Goal: Task Accomplishment & Management: Use online tool/utility

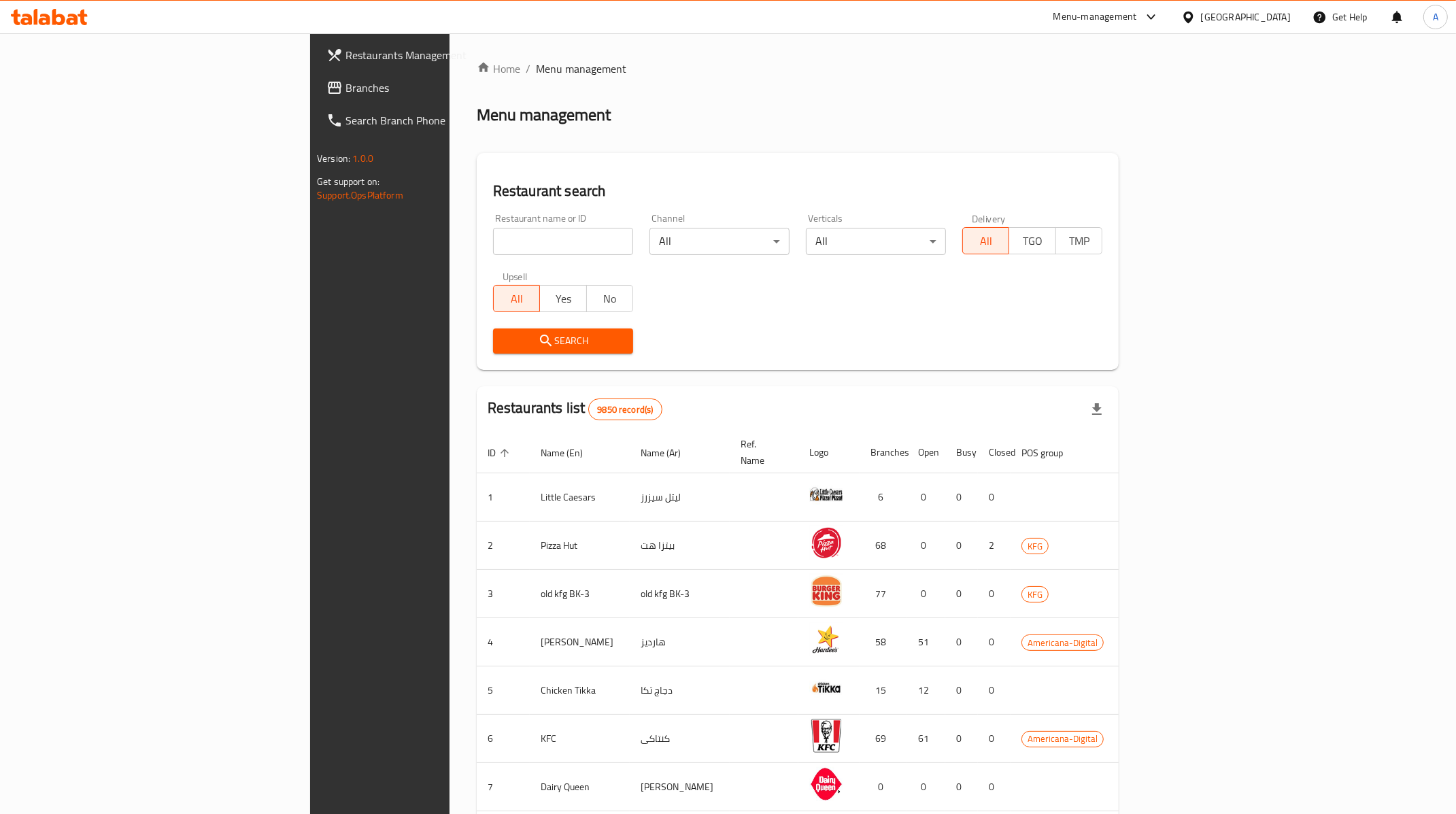
click at [493, 229] on input "search" at bounding box center [563, 241] width 140 height 27
type input "5 napkin"
click at [493, 330] on button "Search" at bounding box center [563, 341] width 140 height 25
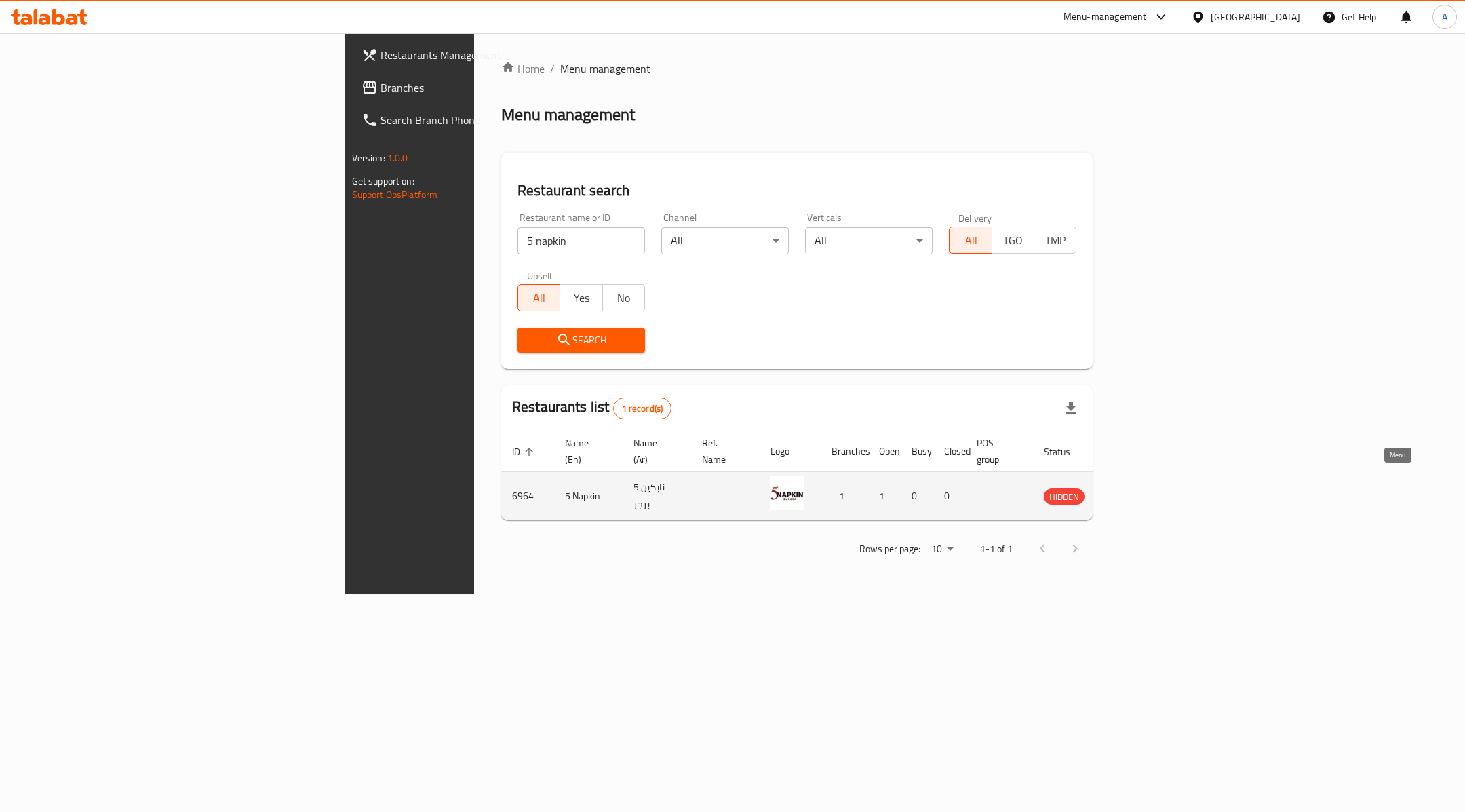
click at [1130, 491] on icon "enhanced table" at bounding box center [1123, 497] width 15 height 12
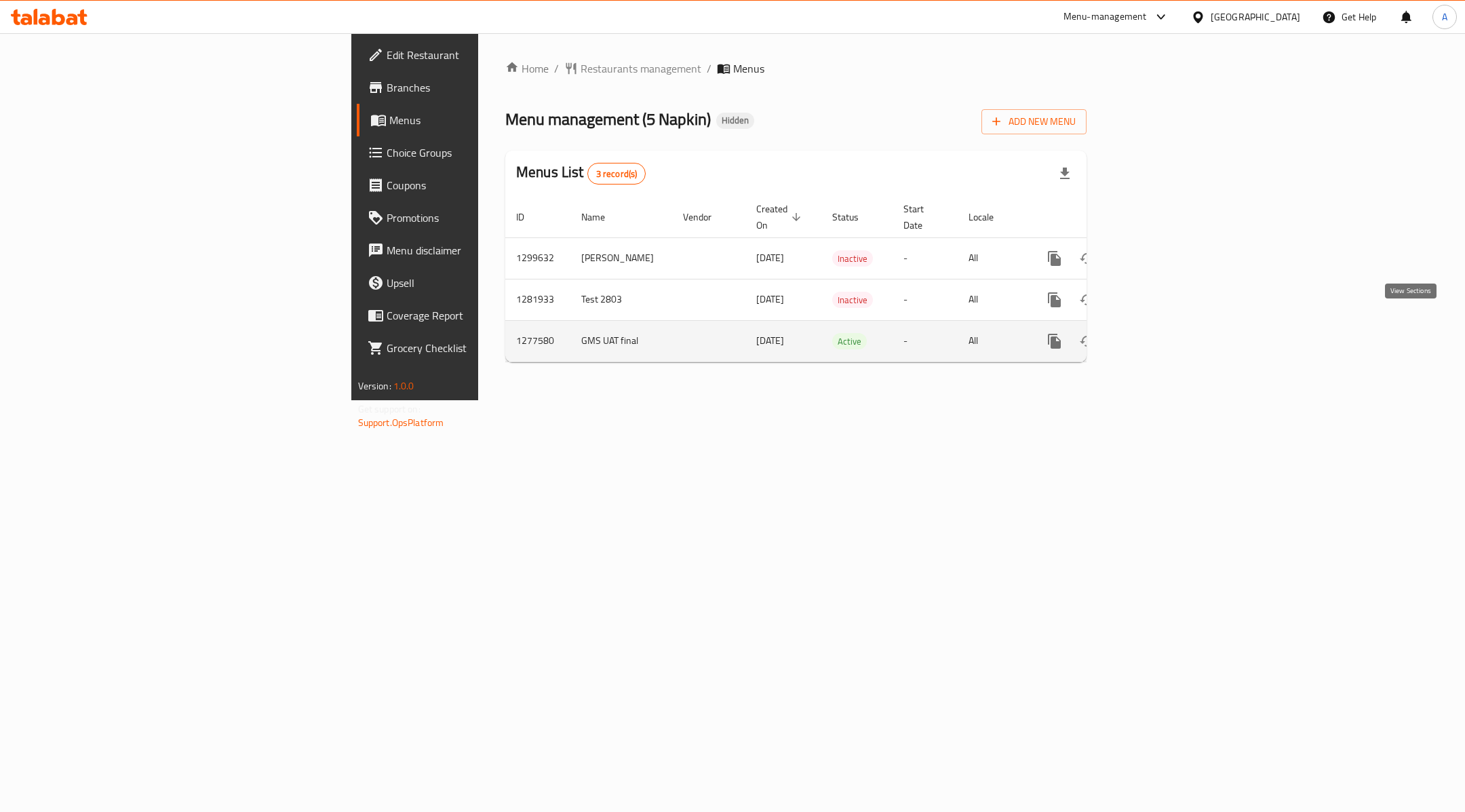
click at [1161, 333] on icon "enhanced table" at bounding box center [1152, 341] width 16 height 16
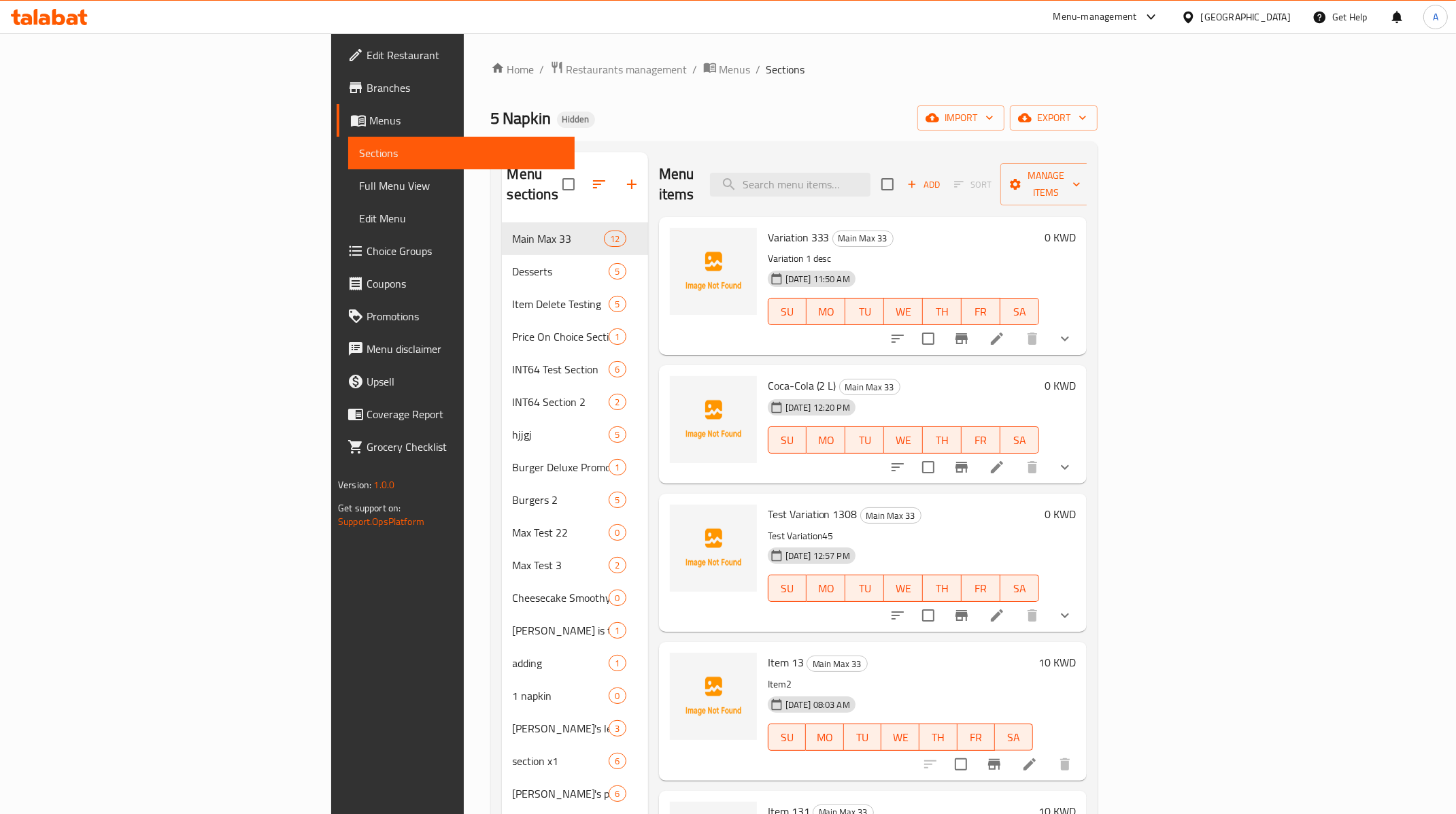
click at [942, 176] on span "Add" at bounding box center [924, 184] width 37 height 15
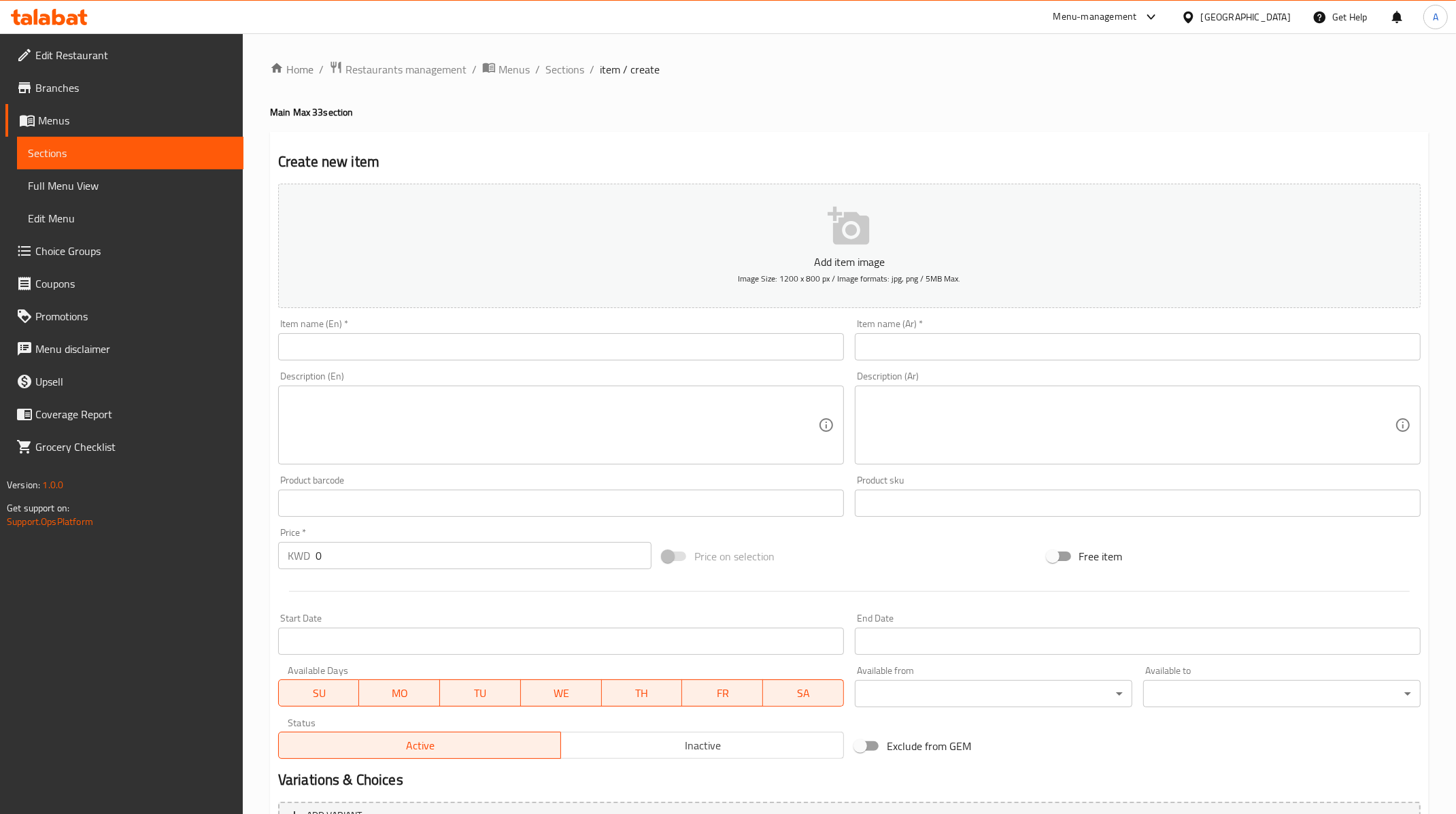
click at [346, 349] on input "text" at bounding box center [560, 346] width 565 height 27
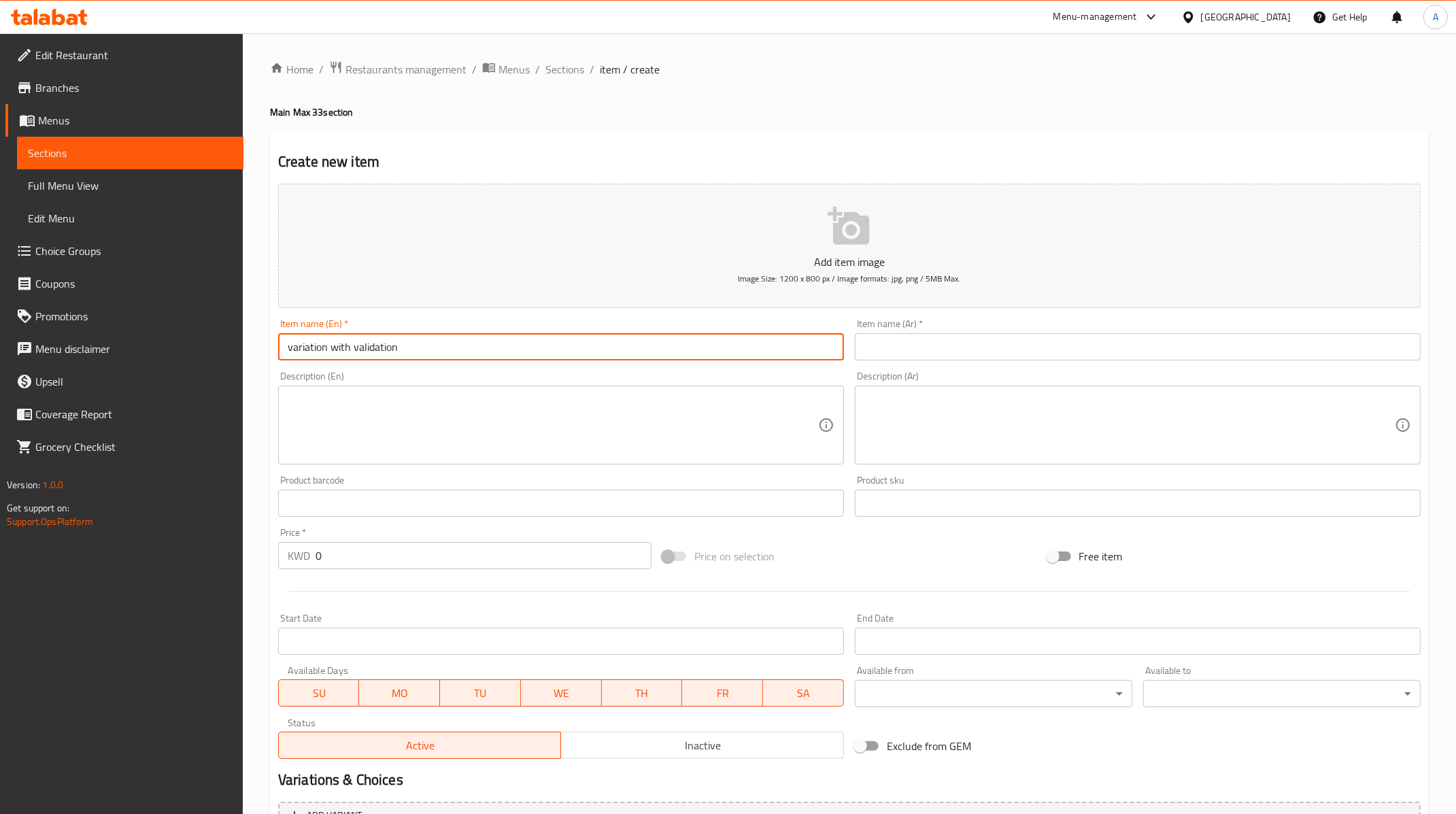
type input "variation with validation"
click at [363, 441] on textarea at bounding box center [552, 425] width 530 height 65
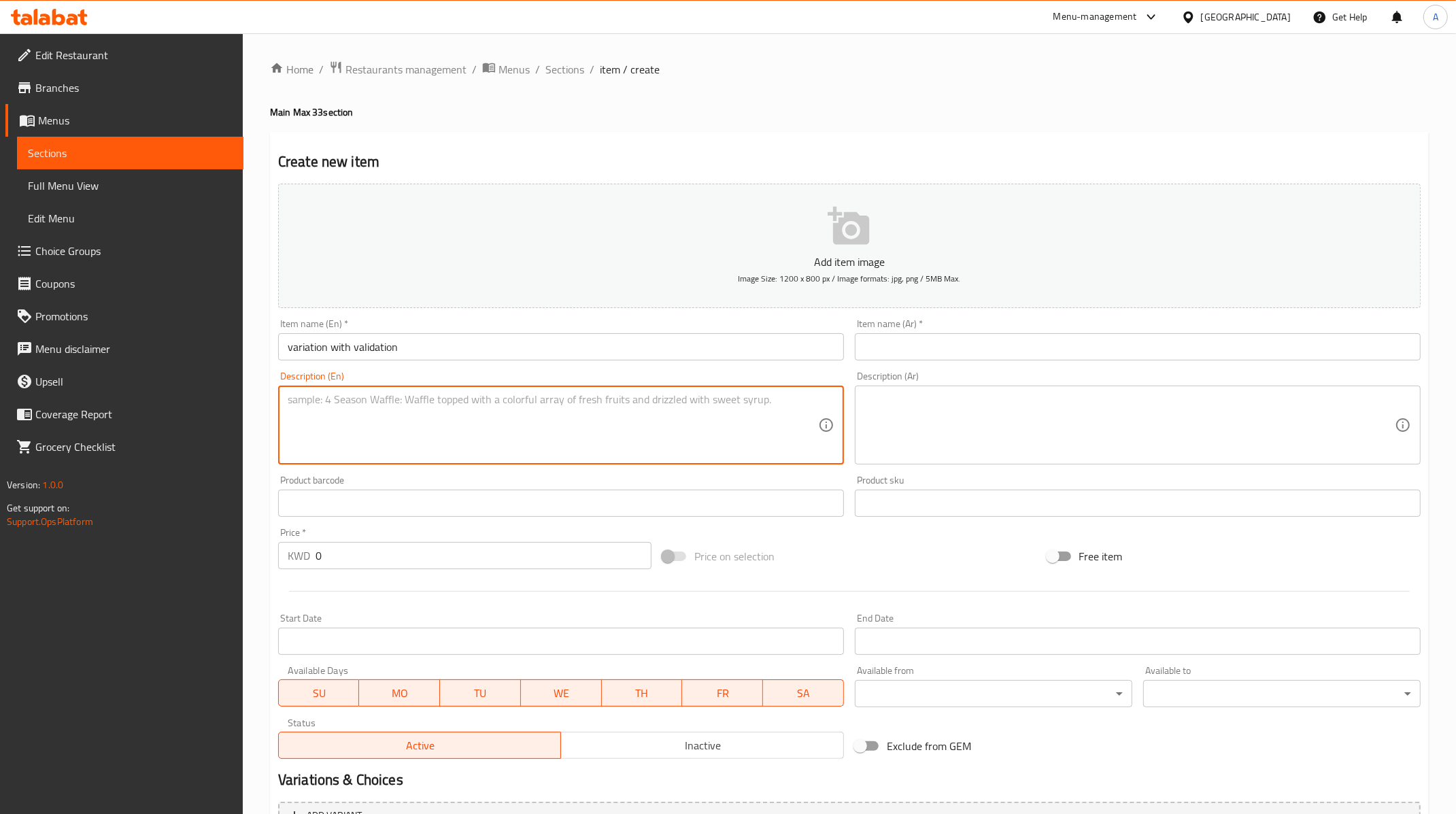
paste textarea "variation with validation"
type textarea "variation with validation desc"
click at [974, 348] on input "text" at bounding box center [1137, 346] width 565 height 27
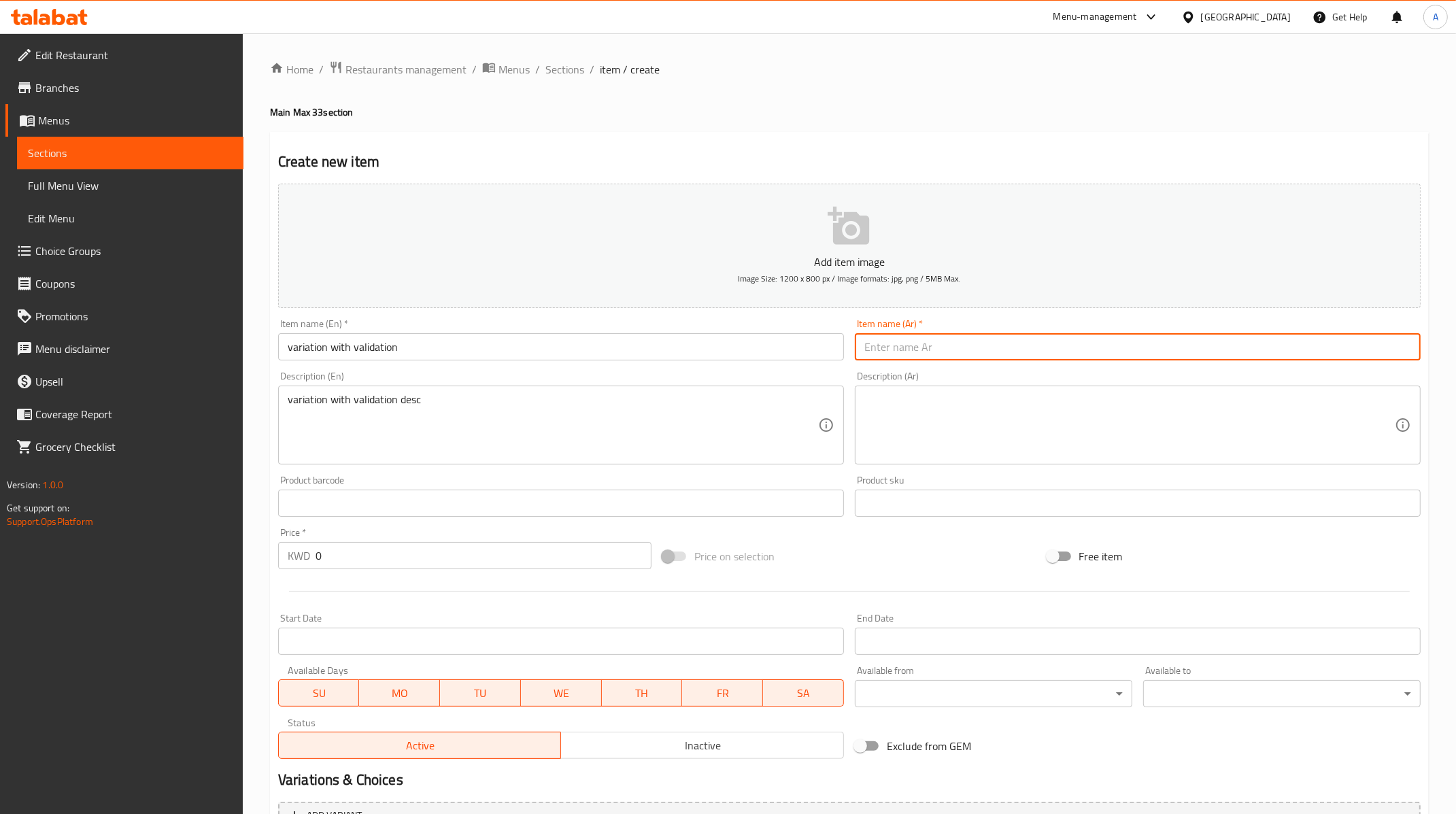
type input "ببسي"
click at [940, 397] on textarea at bounding box center [1129, 425] width 530 height 65
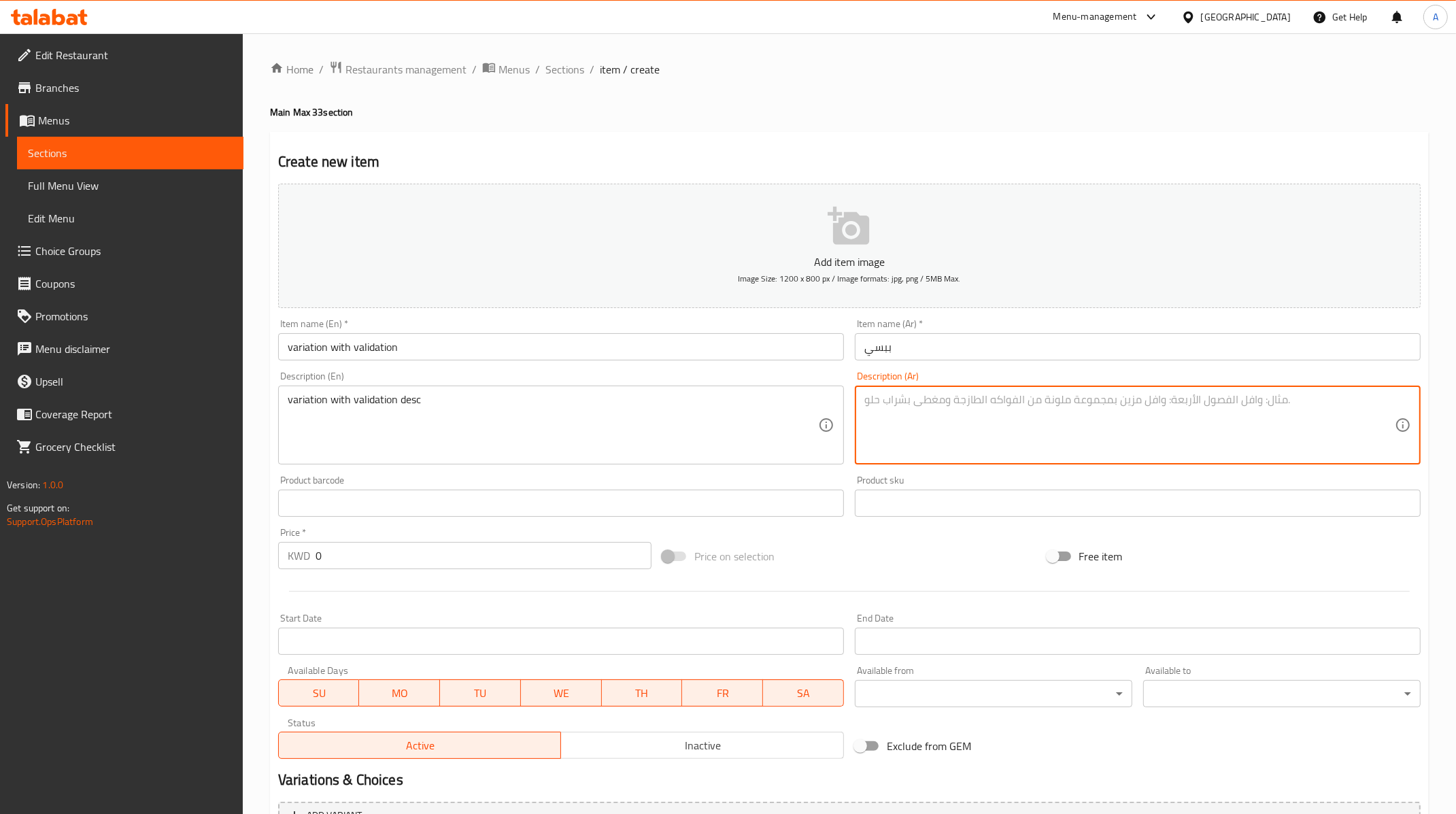
click at [1003, 424] on textarea at bounding box center [1129, 425] width 530 height 65
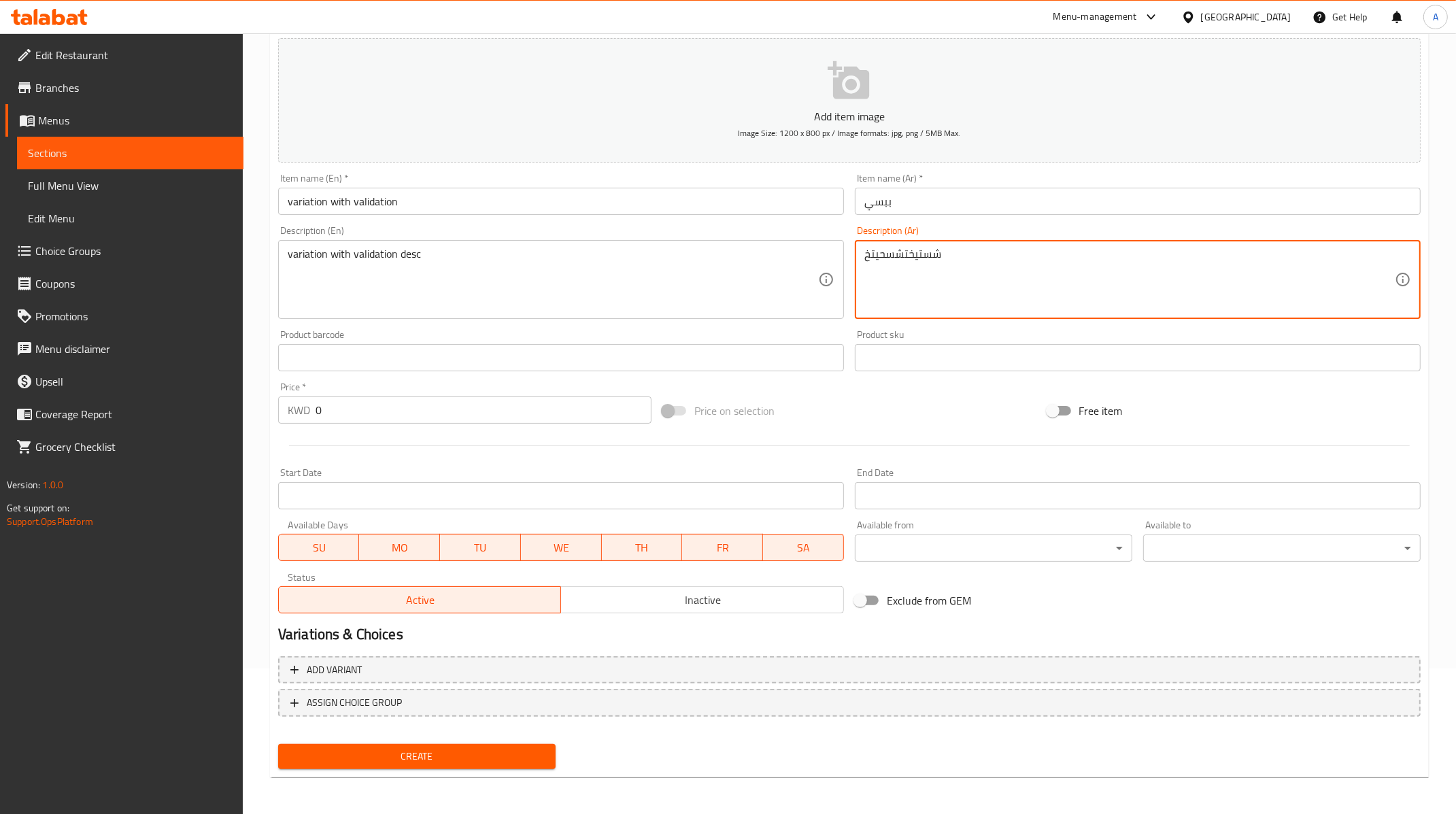
type textarea "شستيختشسحيتخ"
click at [891, 207] on input "ببسي" at bounding box center [1137, 201] width 565 height 27
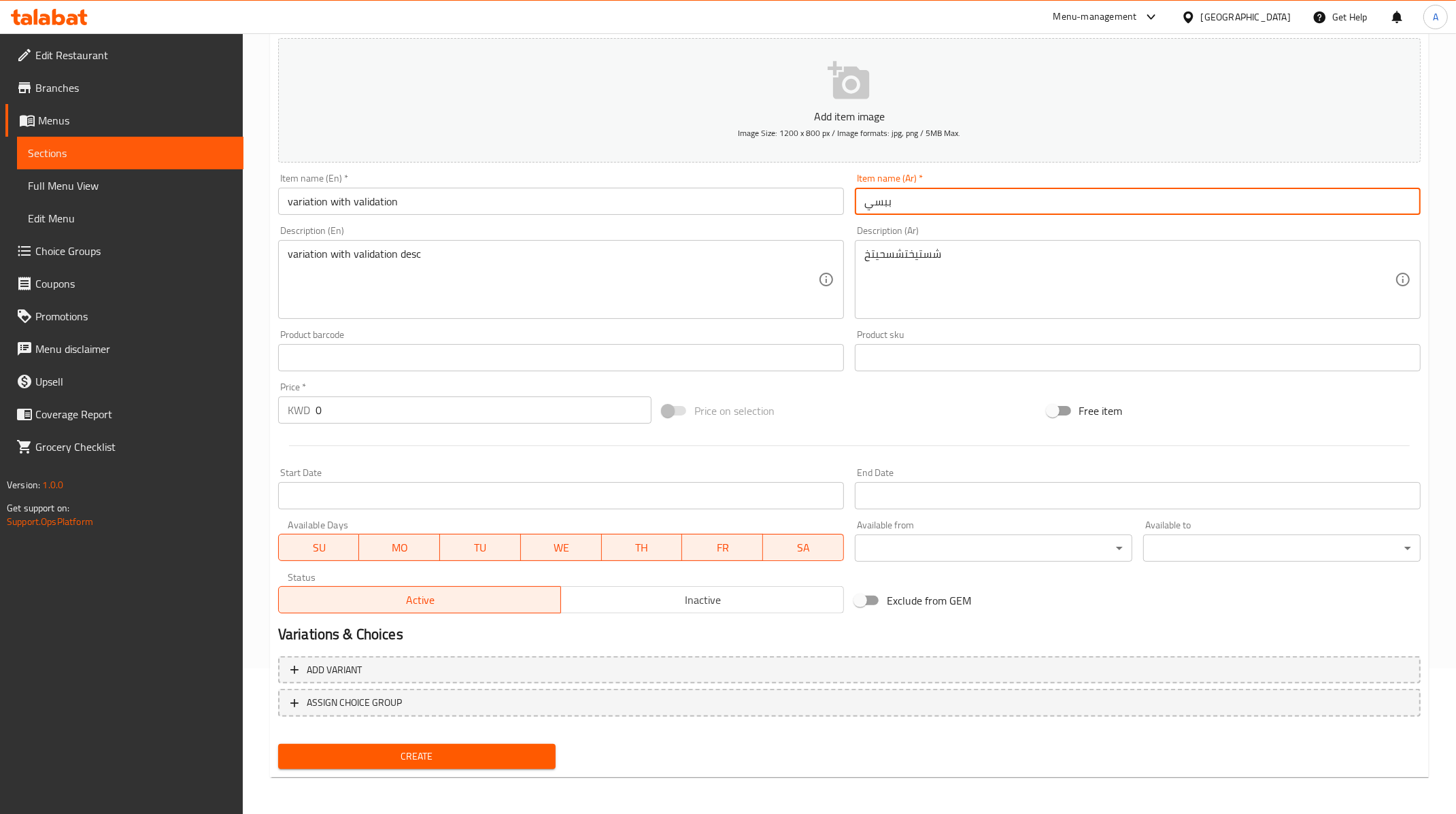
click at [430, 332] on div "Product barcode Product barcode" at bounding box center [560, 350] width 565 height 41
click at [882, 207] on input "ببسي" at bounding box center [1137, 201] width 565 height 27
click at [927, 179] on div "Item name (Ar)   * ببسي Item name (Ar) *" at bounding box center [1137, 194] width 565 height 41
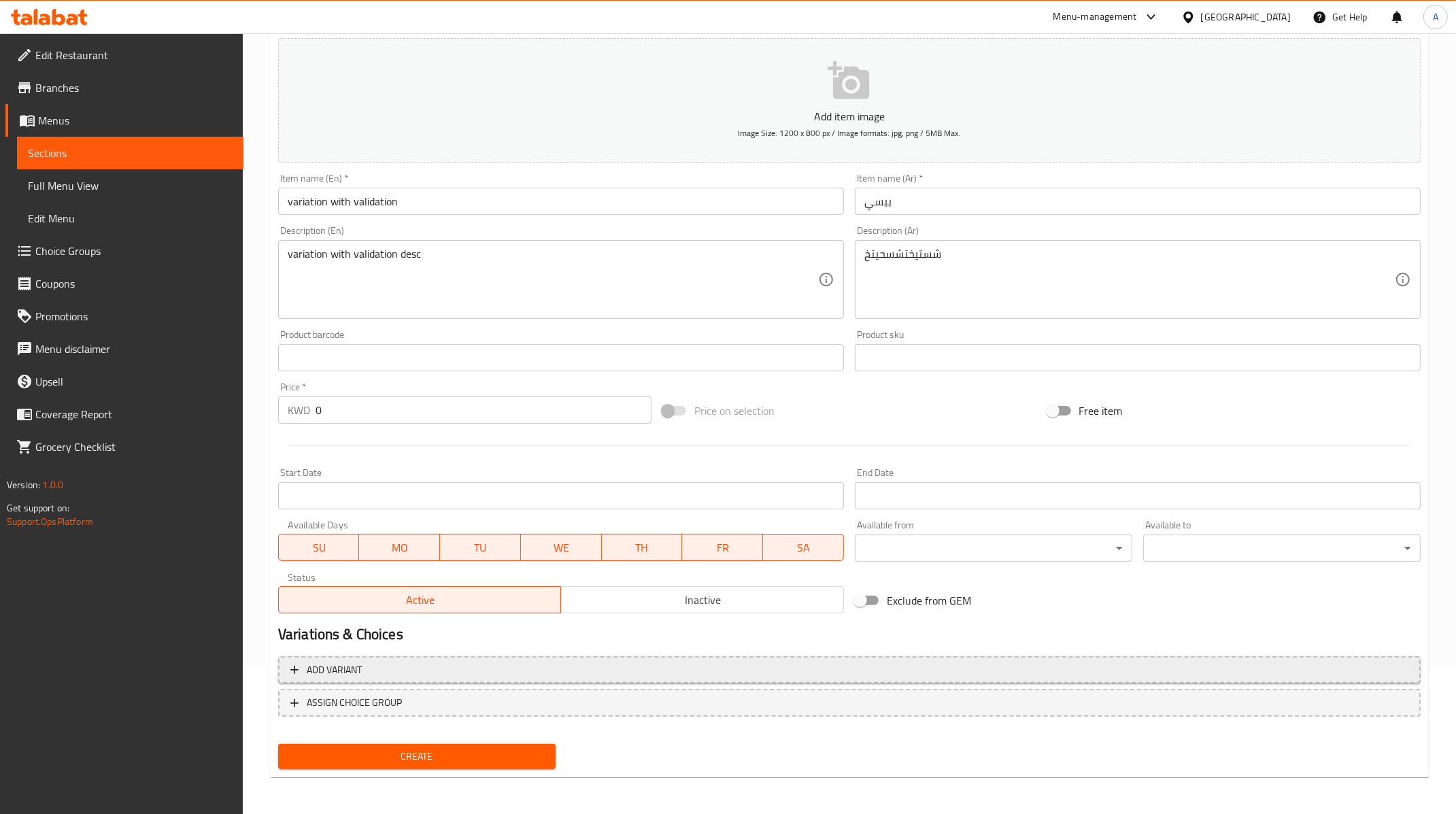
click at [399, 665] on span "Add variant" at bounding box center [849, 670] width 1118 height 17
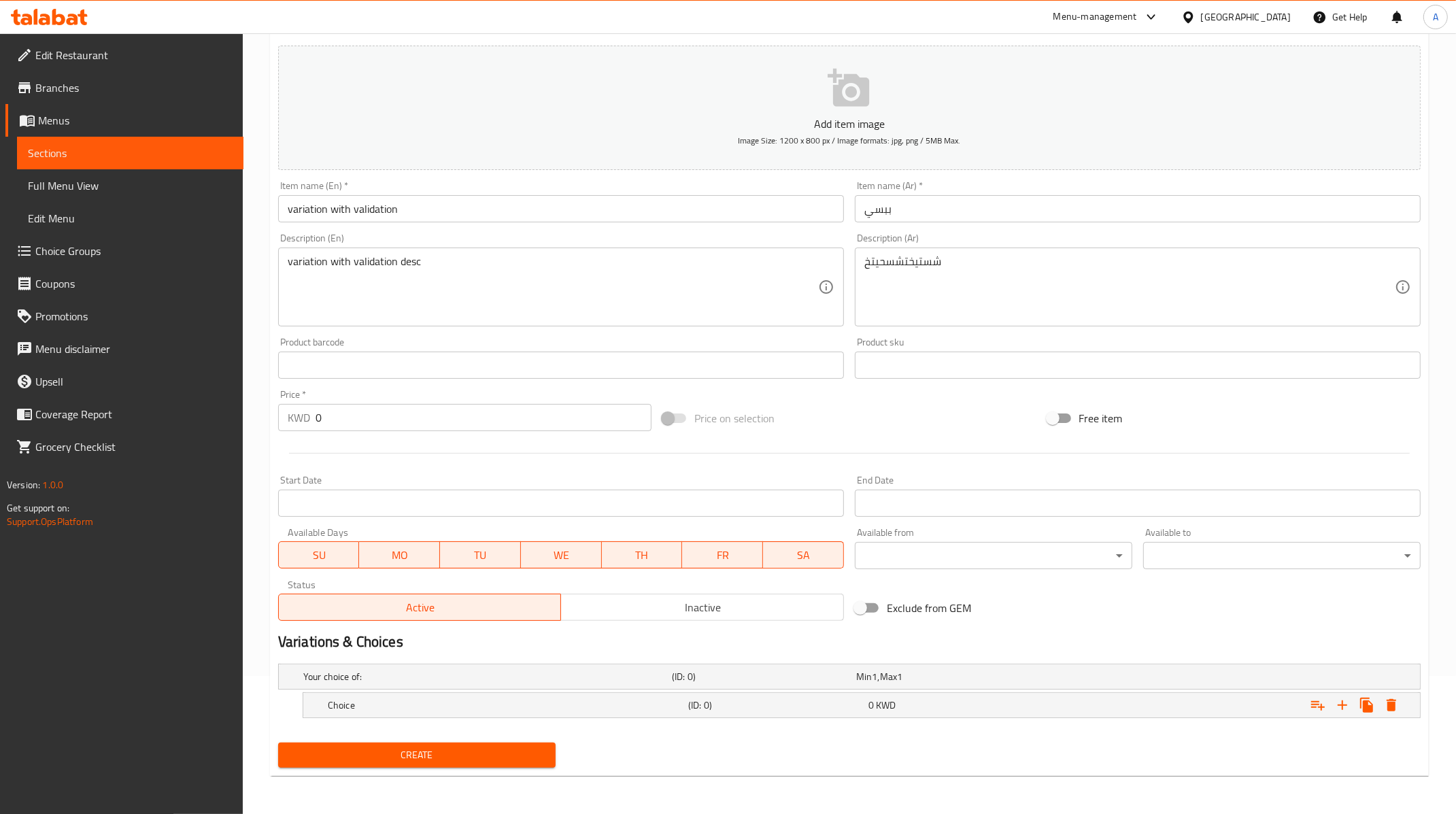
scroll to position [135, 0]
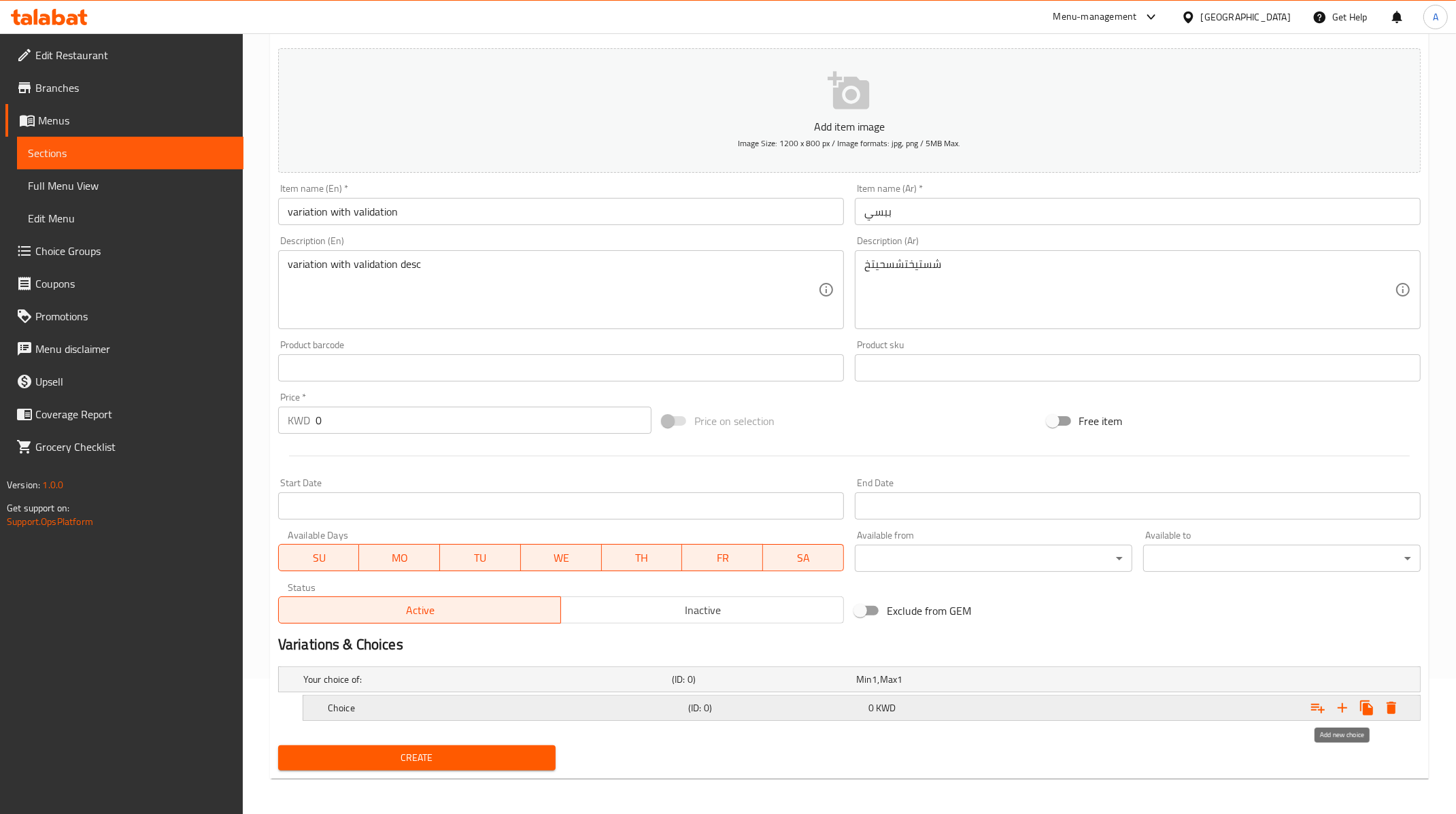
click at [1342, 710] on icon "Expand" at bounding box center [1342, 707] width 16 height 16
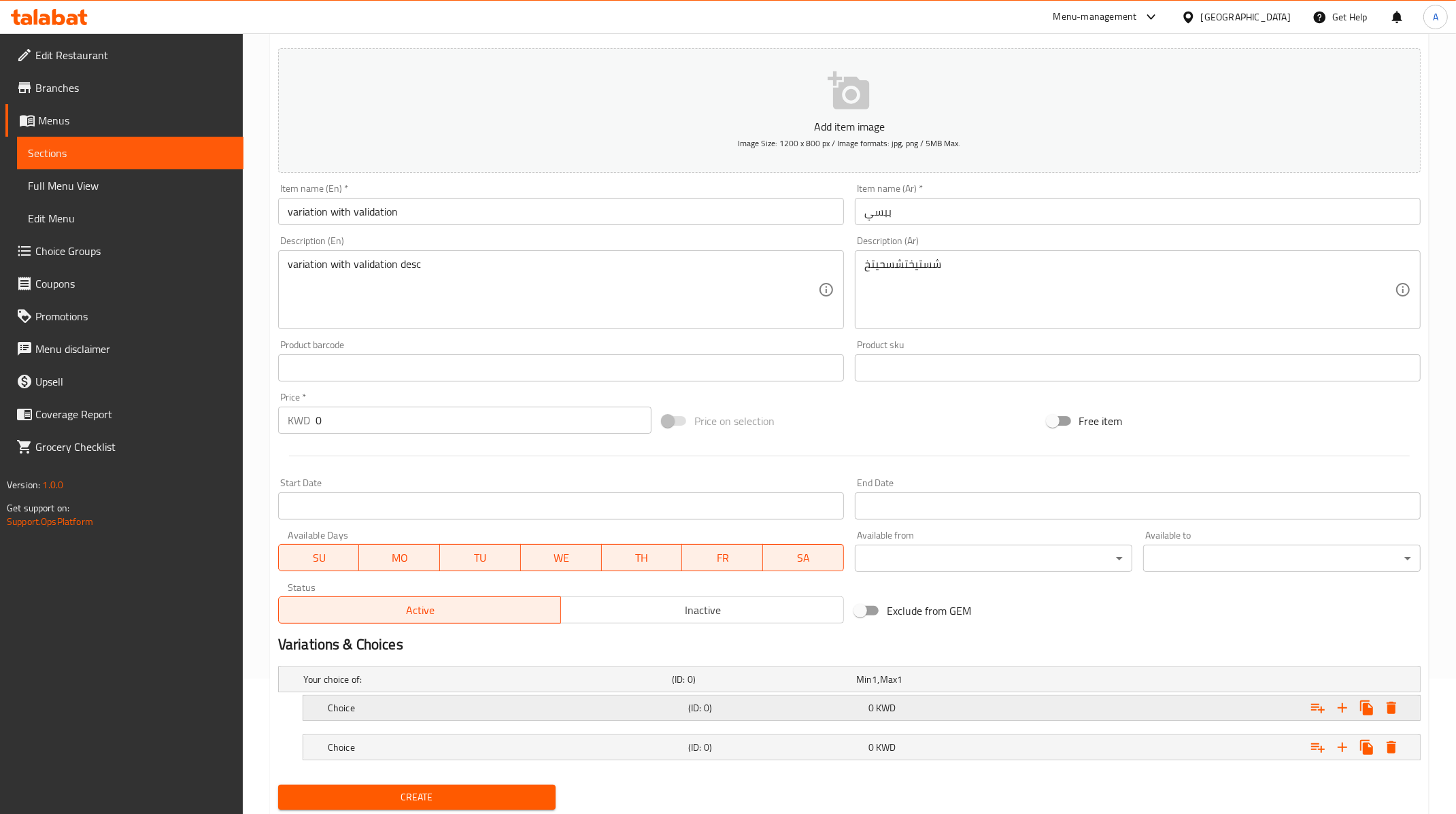
click at [357, 686] on h5 "Choice" at bounding box center [485, 679] width 363 height 13
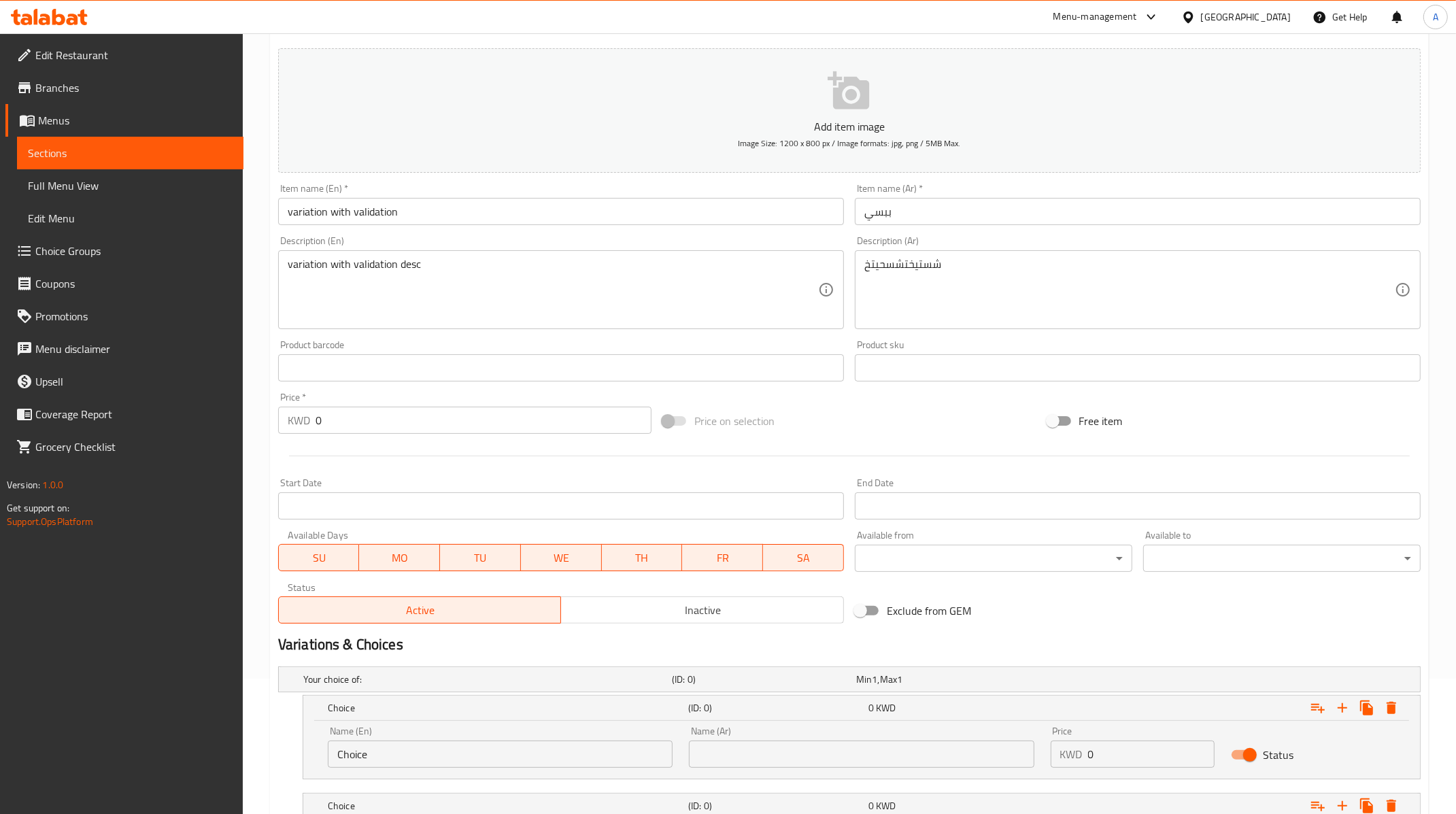
click at [406, 760] on input "Choice" at bounding box center [500, 754] width 345 height 27
type input "Choice ١"
click at [717, 748] on input "text" at bounding box center [861, 754] width 345 height 27
type input "شسيضص"
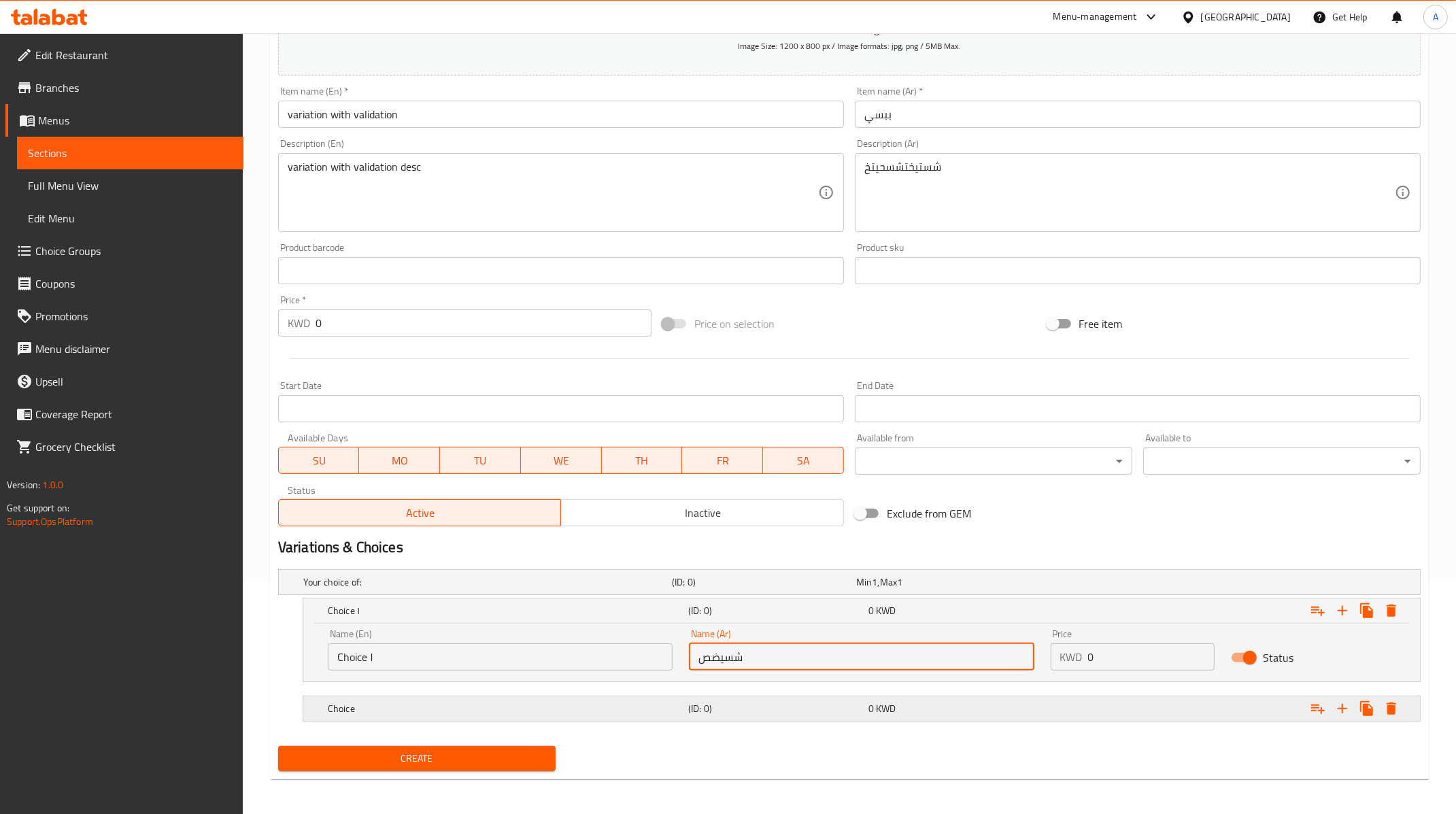
click at [489, 589] on h5 "Choice" at bounding box center [485, 582] width 363 height 13
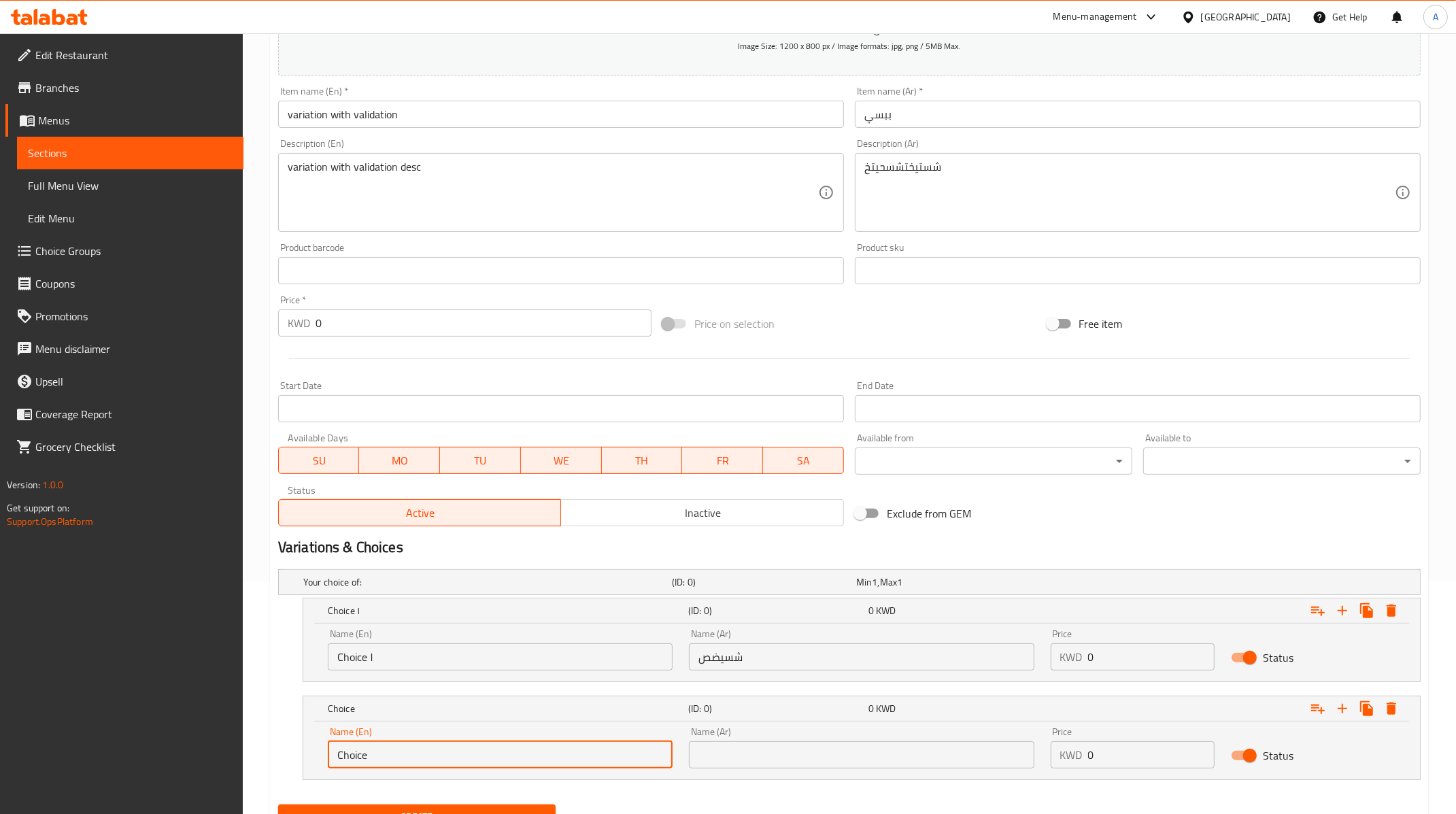
click at [397, 757] on input "Choice" at bounding box center [500, 754] width 345 height 27
type input "Choice 2"
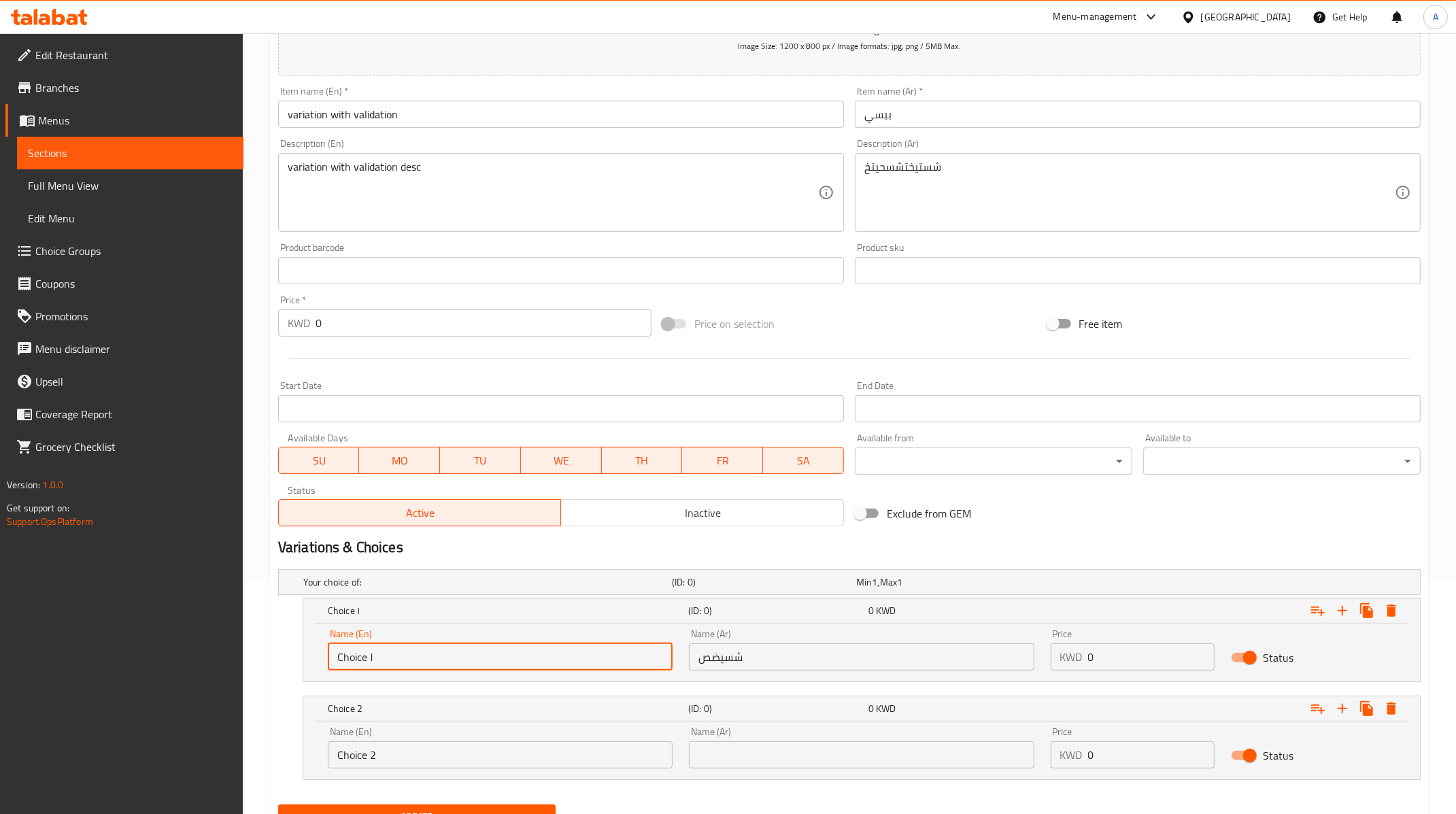
click at [395, 649] on input "Choice ١" at bounding box center [500, 657] width 345 height 27
type input "Choice 1"
click at [1118, 654] on input "0" at bounding box center [1151, 657] width 127 height 27
type input "2"
click at [1118, 741] on input "0" at bounding box center [1151, 754] width 127 height 27
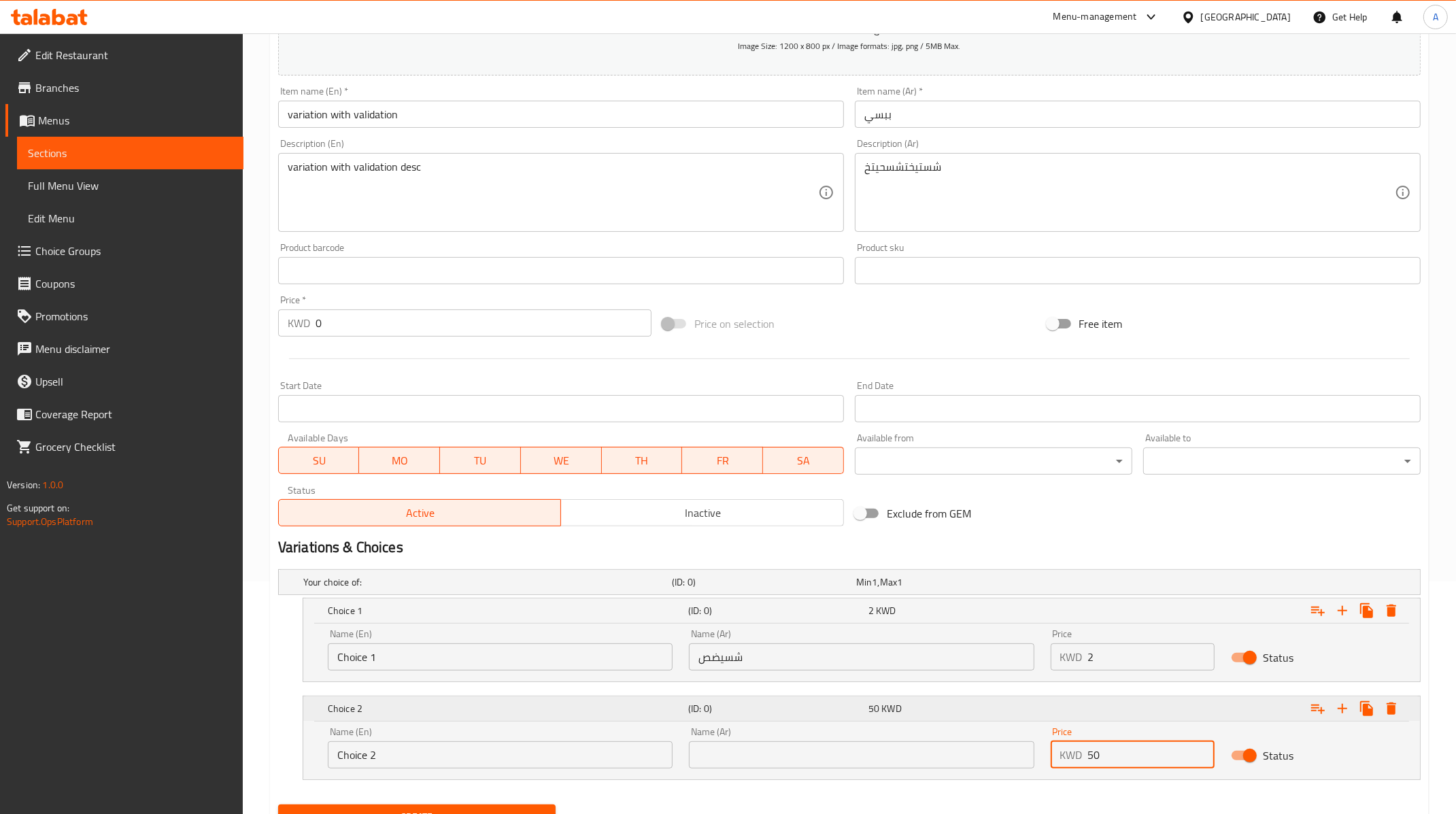
scroll to position [291, 0]
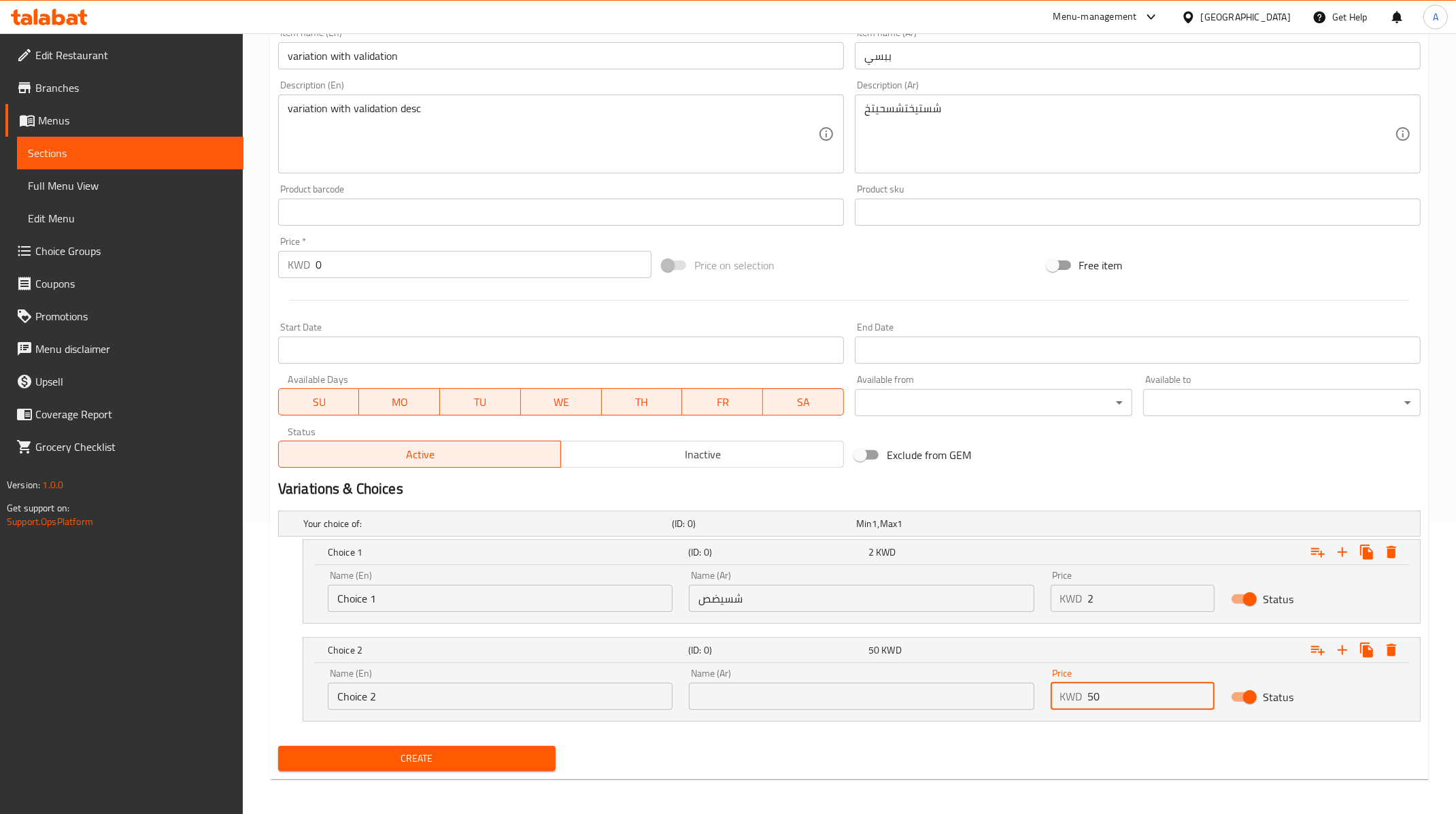
type input "50"
click at [480, 754] on span "Create" at bounding box center [417, 758] width 256 height 17
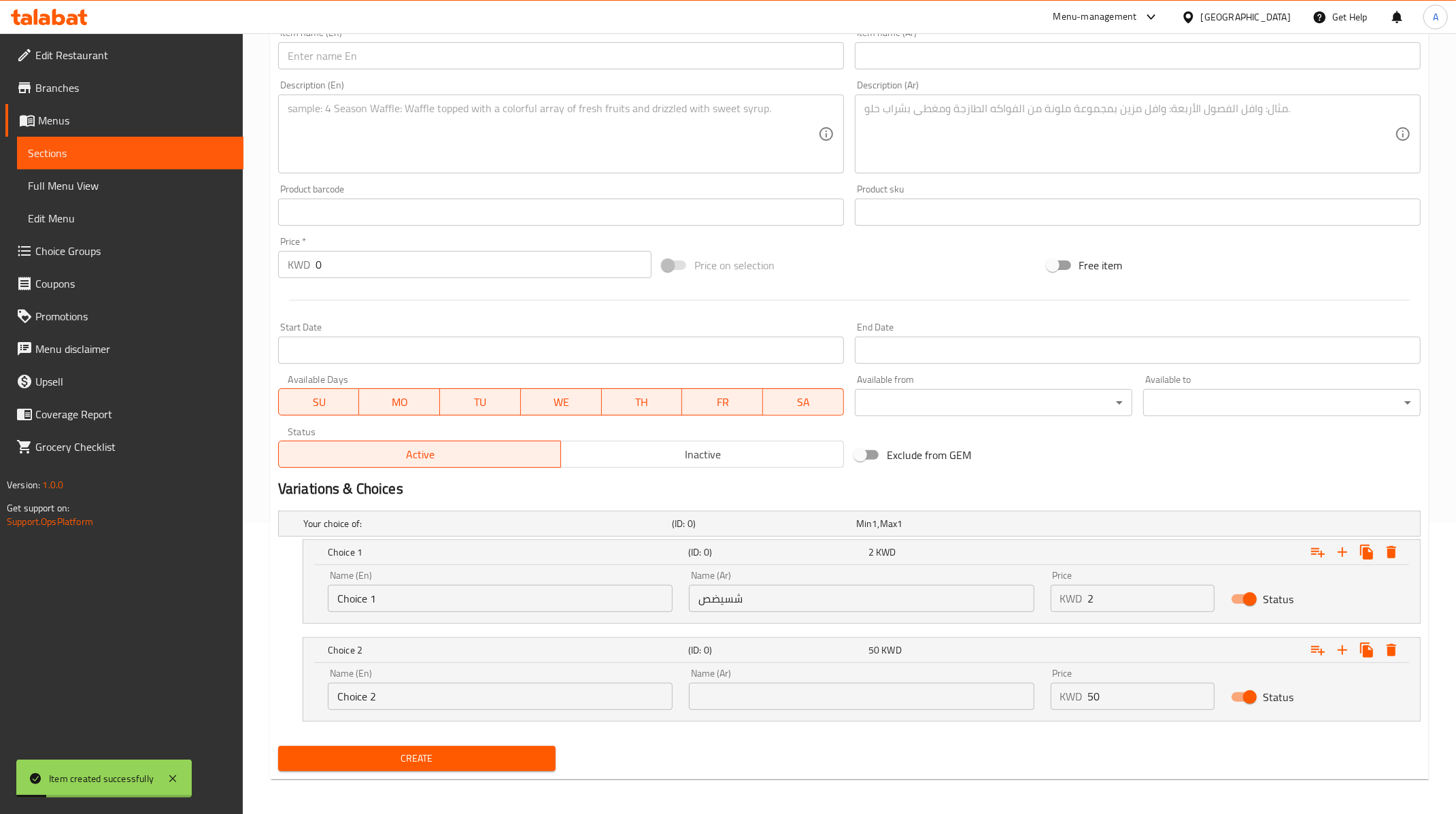
scroll to position [0, 0]
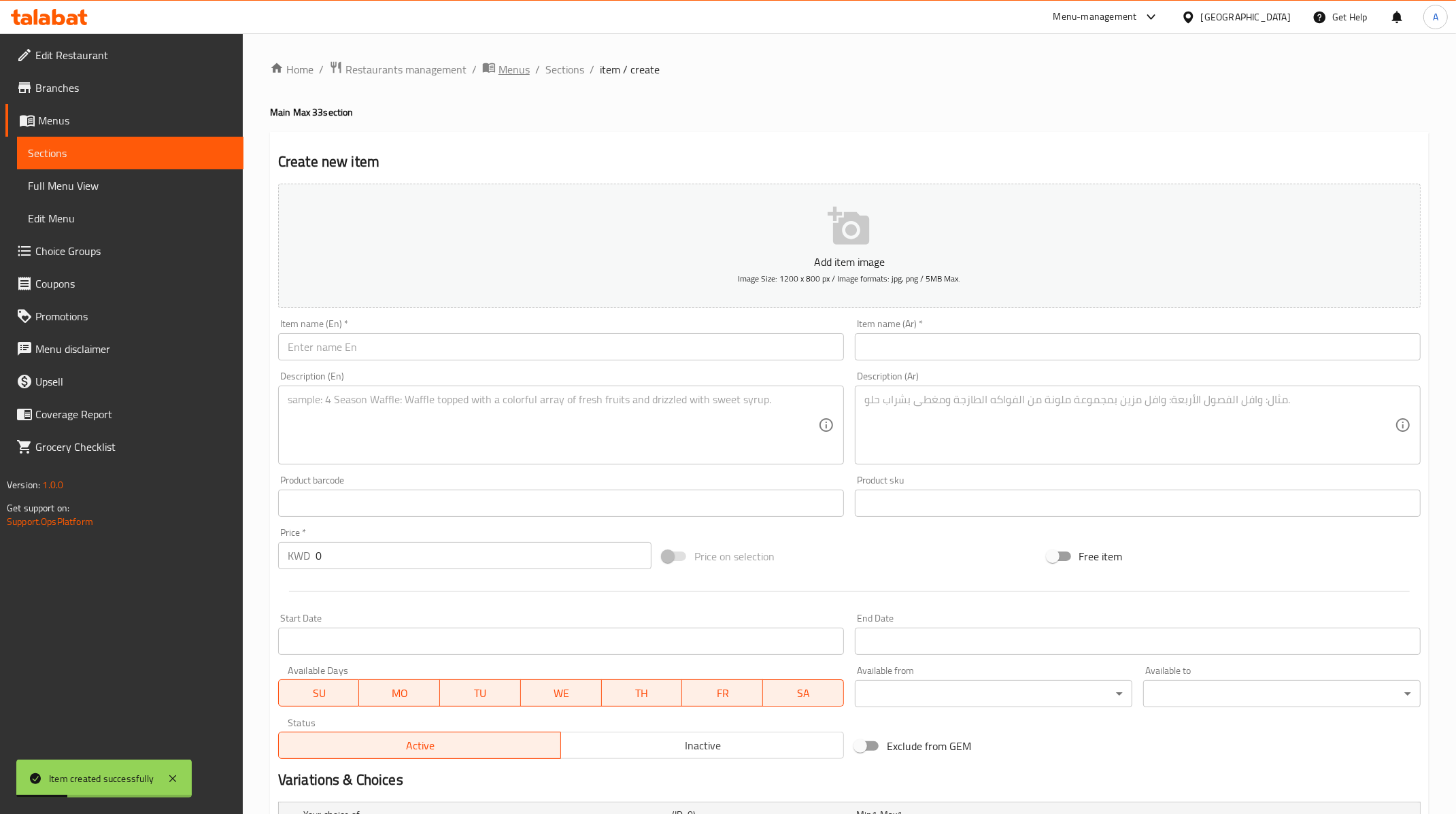
click at [516, 68] on span "Menus" at bounding box center [514, 69] width 32 height 16
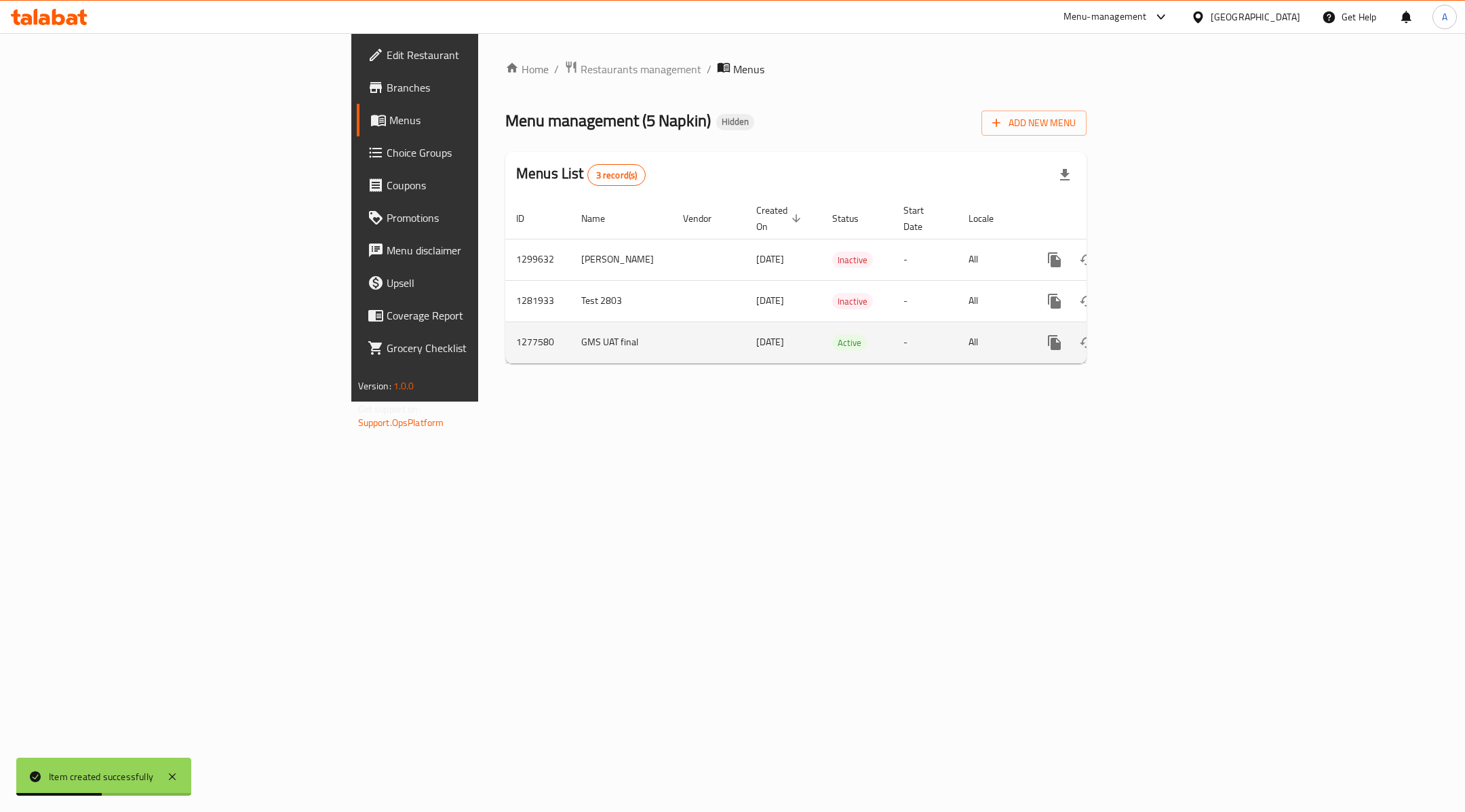
click at [1169, 335] on link "enhanced table" at bounding box center [1152, 343] width 32 height 32
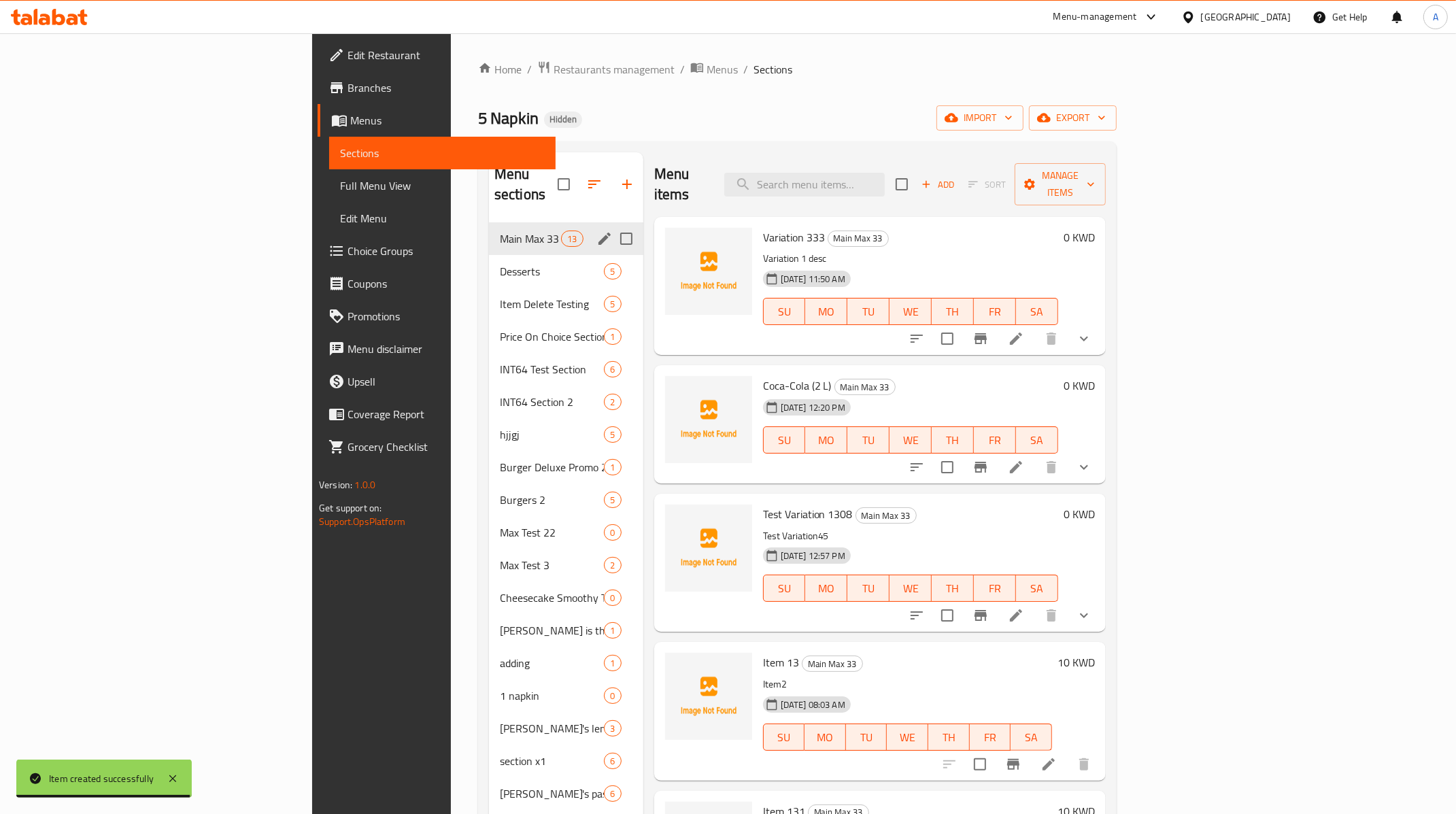
click at [489, 222] on div "Main Max 33 13" at bounding box center [566, 238] width 154 height 32
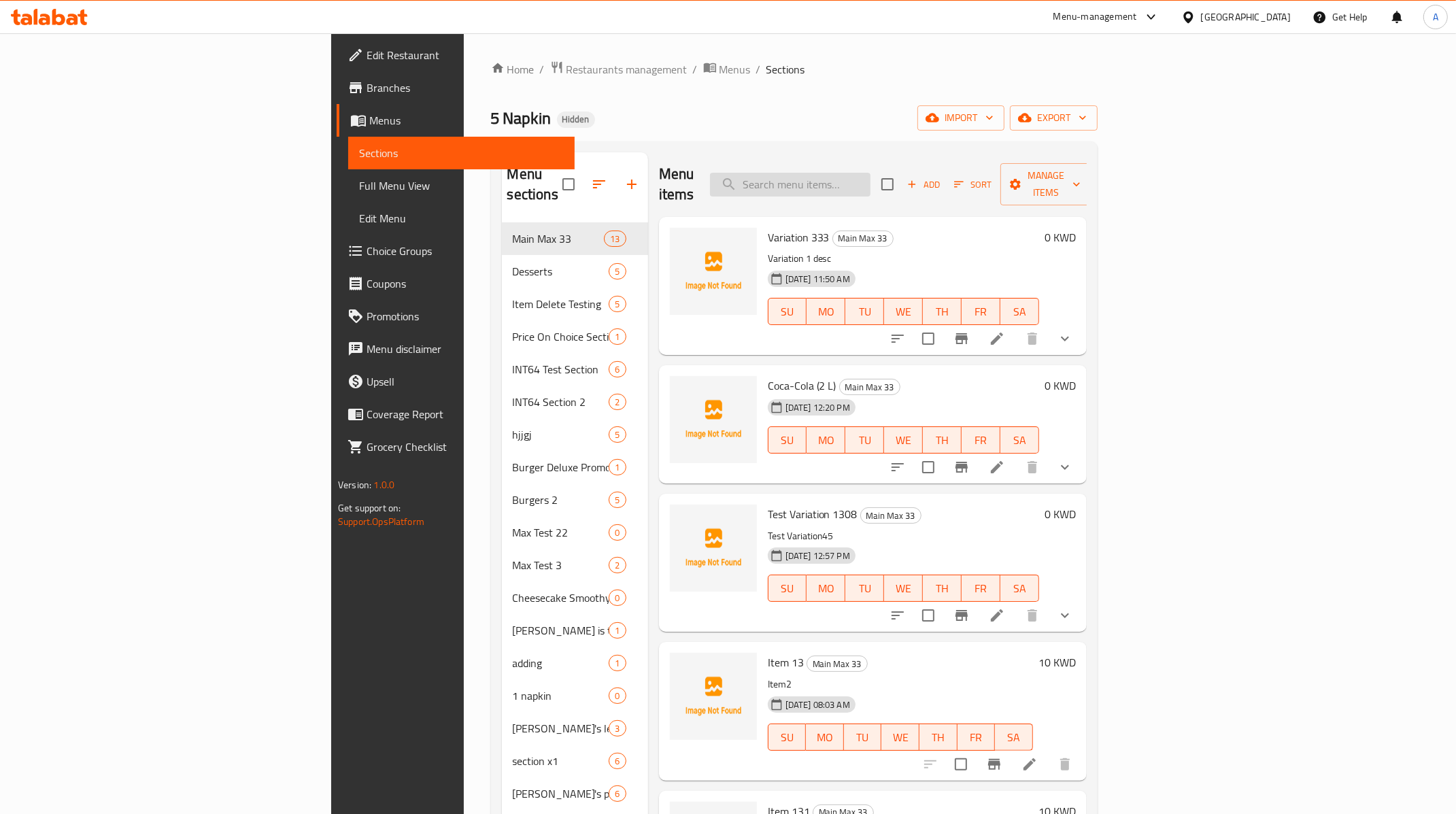
click at [871, 177] on input "search" at bounding box center [790, 185] width 160 height 24
type input "c"
type input "variation"
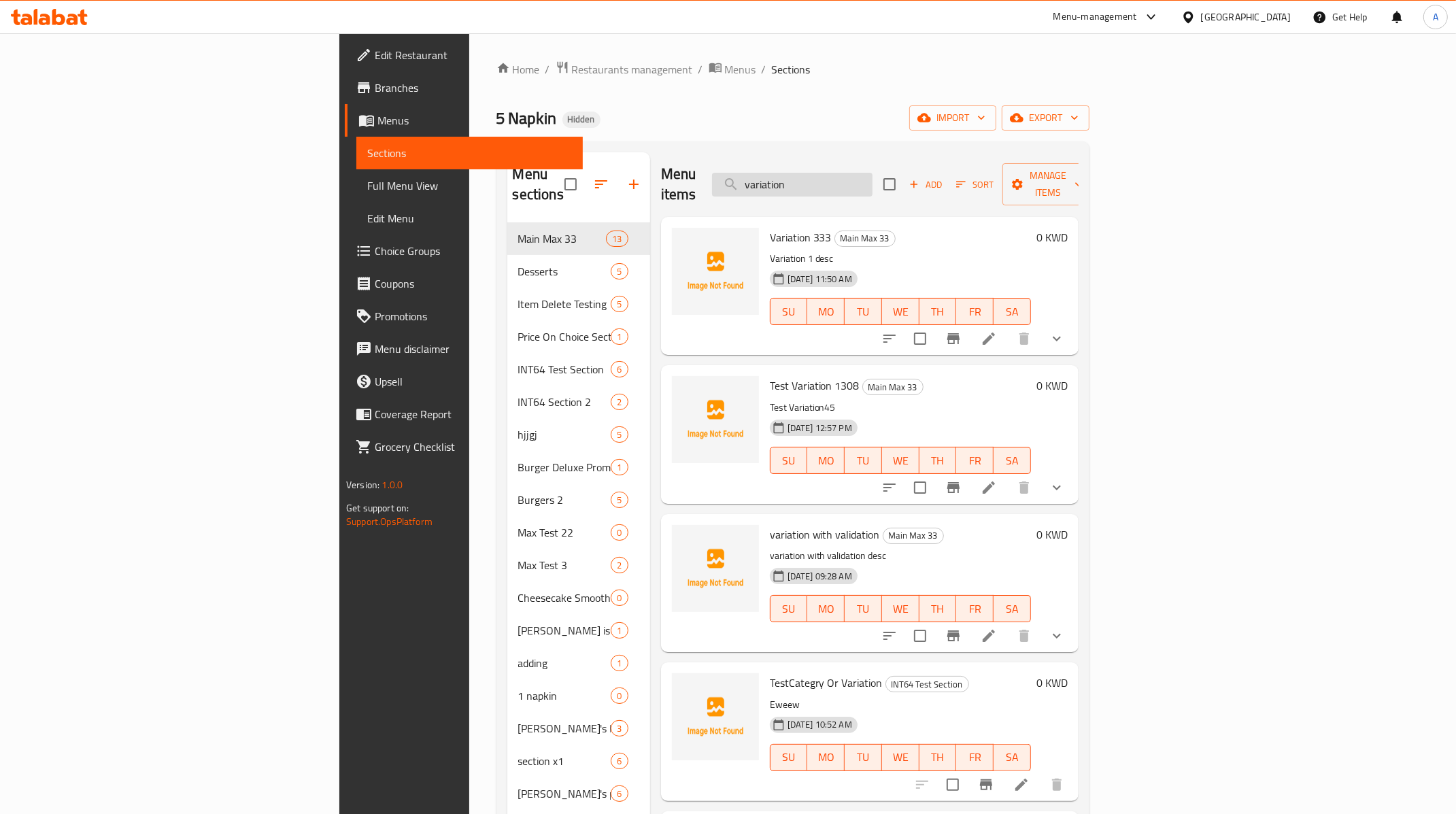
click at [872, 183] on input "variation" at bounding box center [792, 185] width 160 height 24
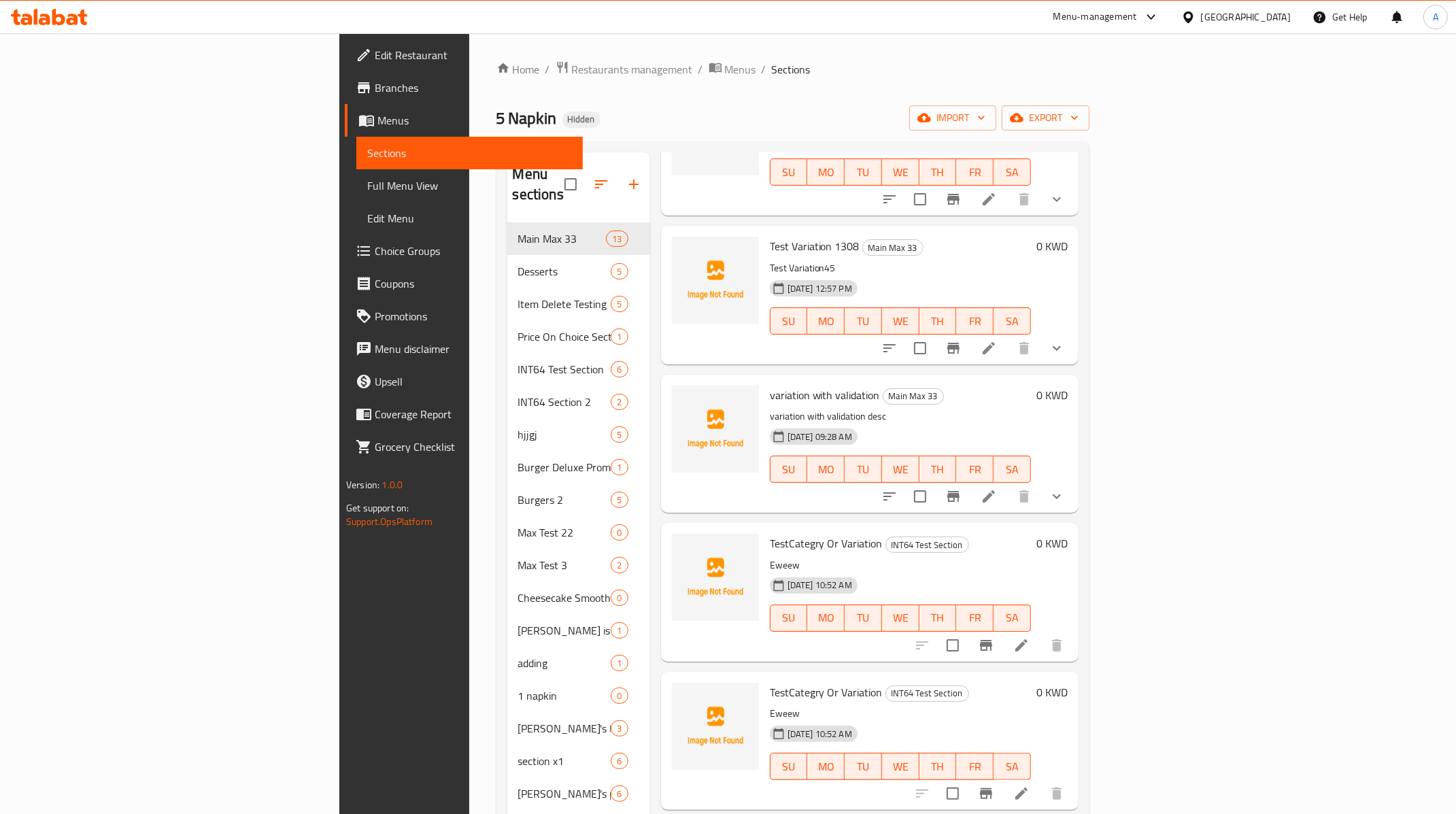
scroll to position [150, 0]
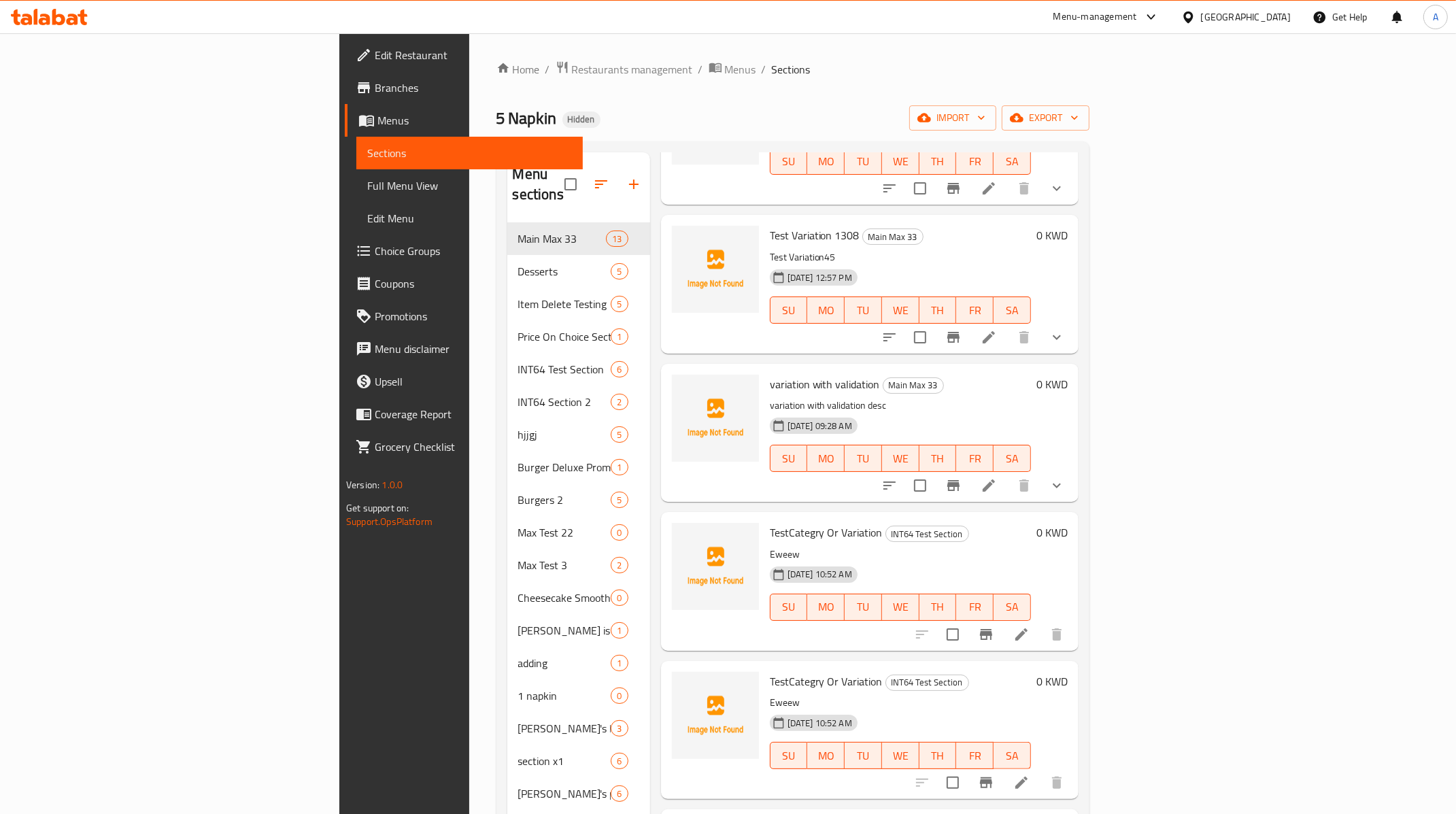
click at [770, 374] on span "variation with validation" at bounding box center [825, 385] width 110 height 21
click at [1065, 477] on icon "show more" at bounding box center [1057, 485] width 16 height 16
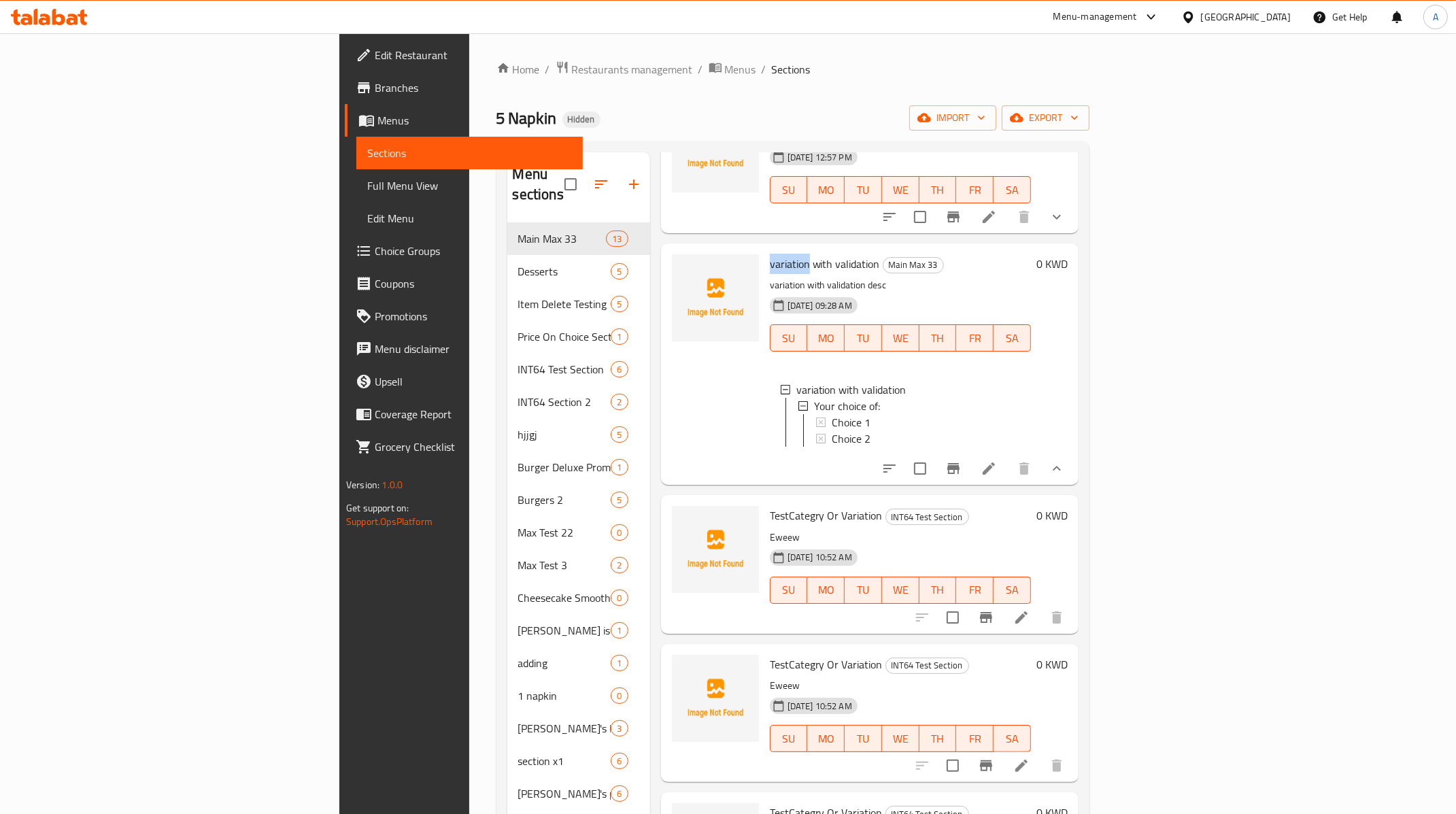
scroll to position [270, 0]
click at [1029, 610] on icon at bounding box center [1021, 618] width 16 height 16
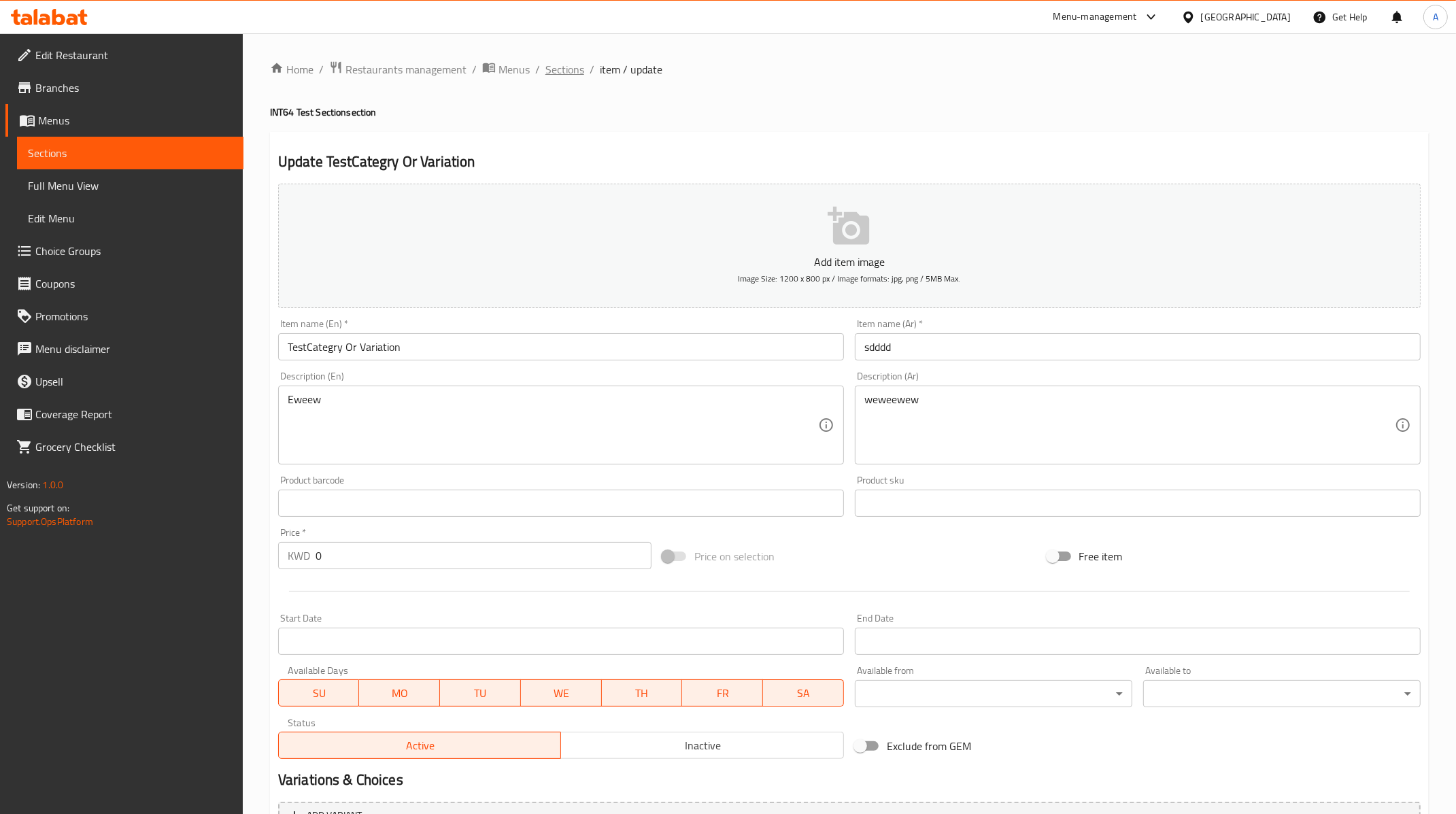
click at [579, 69] on span "Sections" at bounding box center [565, 69] width 39 height 16
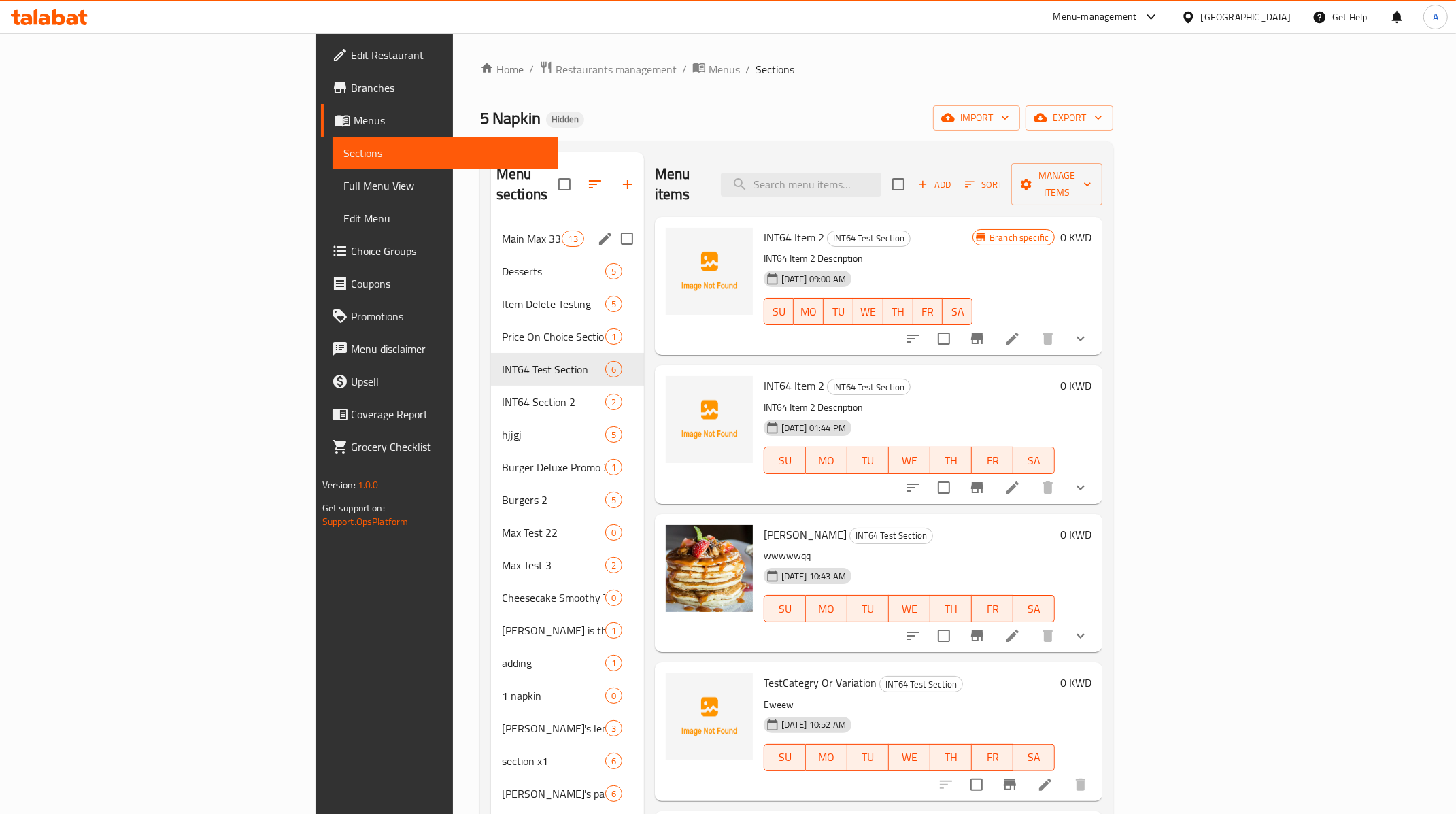
click at [491, 227] on div "Main Max 33 13" at bounding box center [568, 238] width 153 height 32
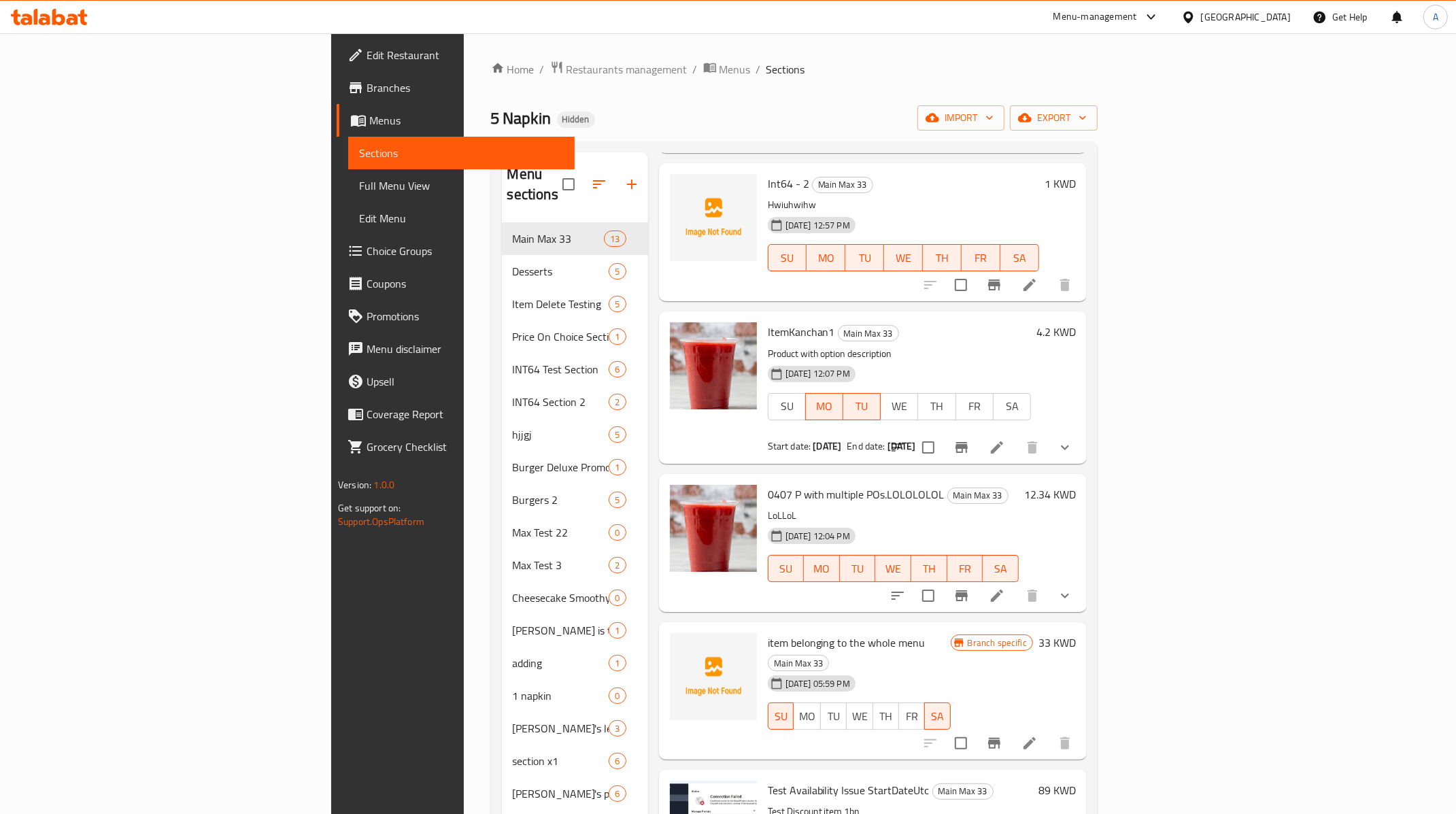
scroll to position [656, 0]
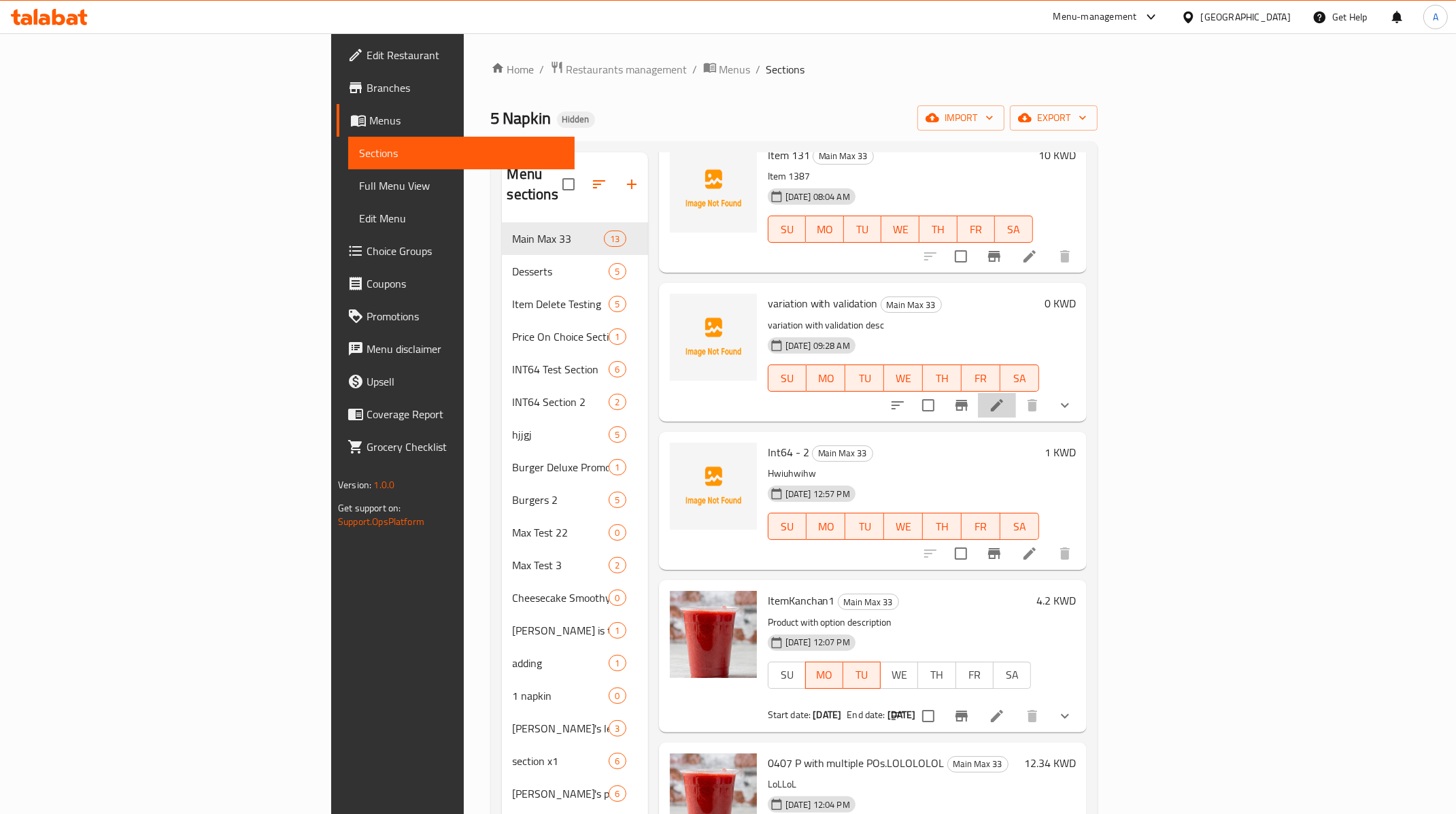
click at [1016, 393] on li at bounding box center [997, 404] width 38 height 24
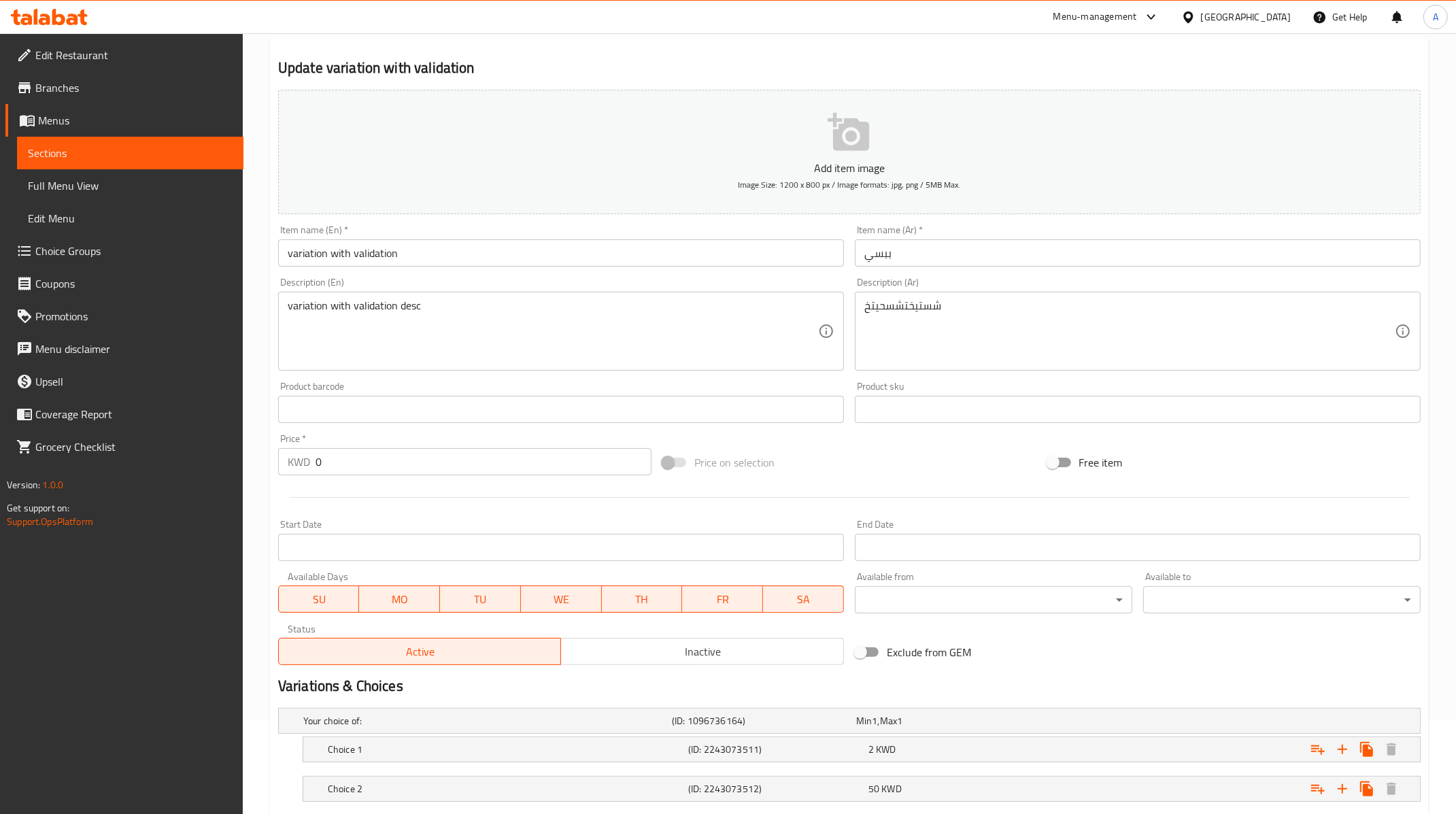
scroll to position [174, 0]
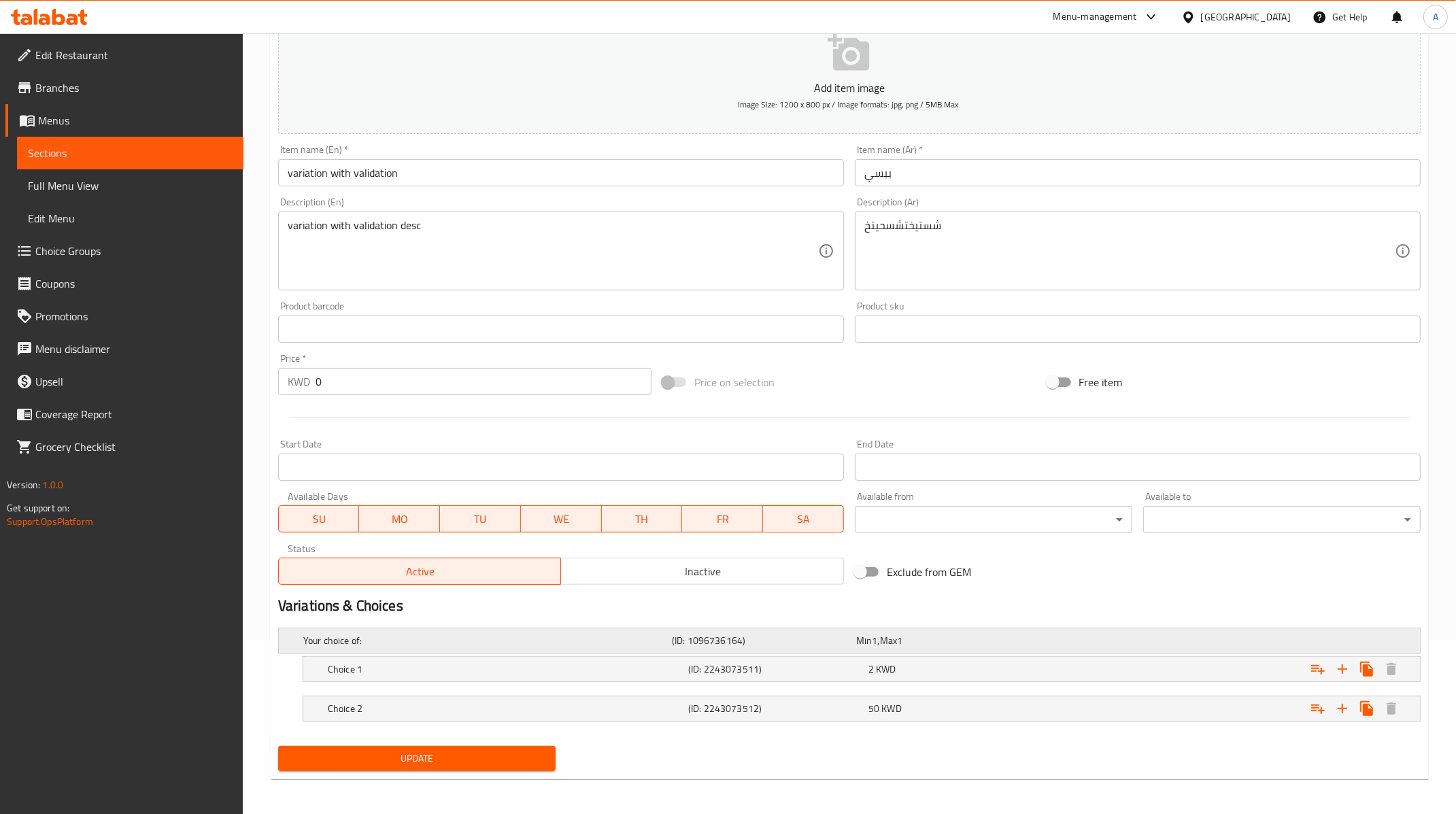
click at [363, 646] on div "Your choice of:" at bounding box center [485, 640] width 368 height 19
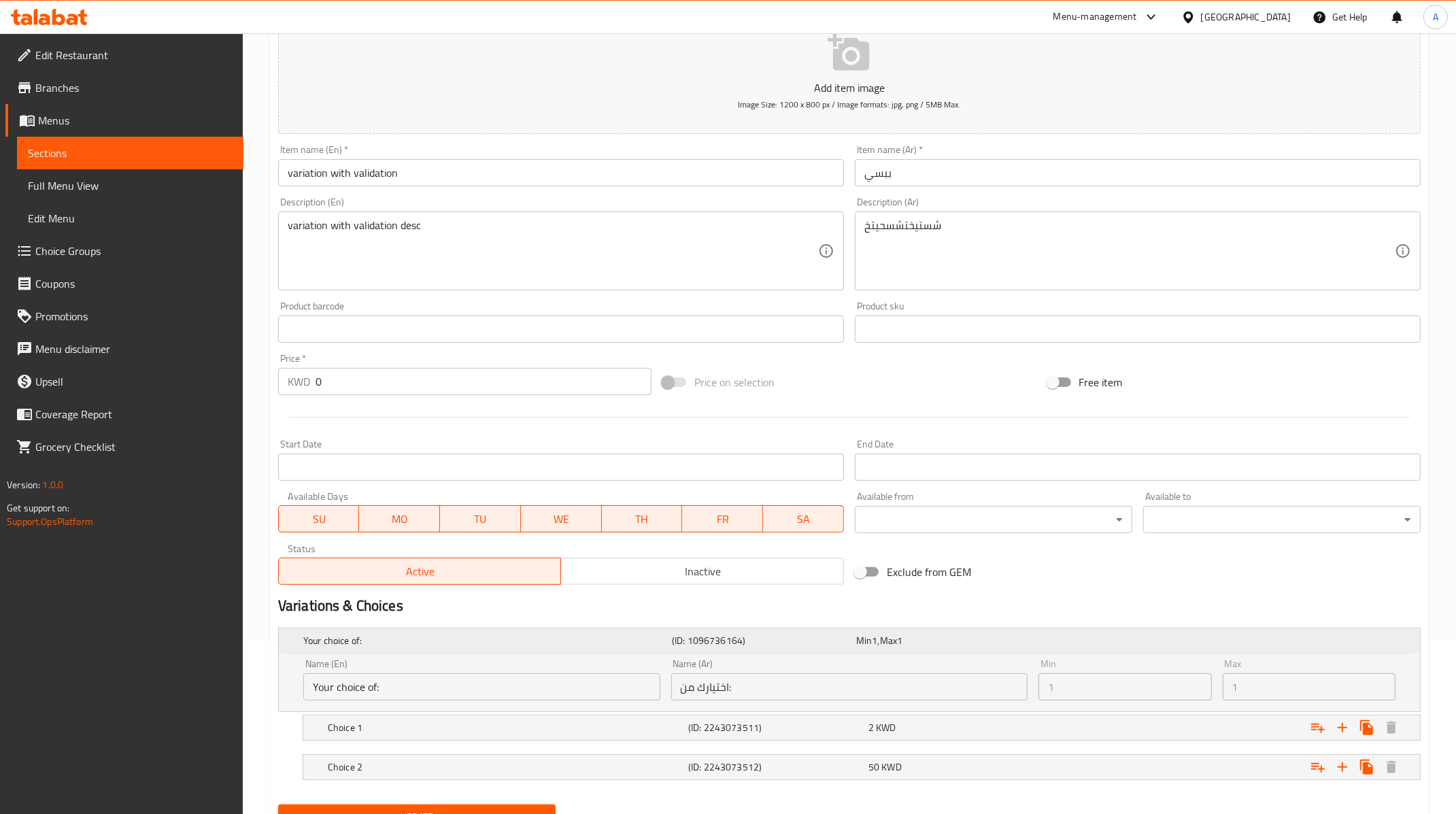
click at [347, 634] on h5 "Your choice of:" at bounding box center [485, 640] width 363 height 13
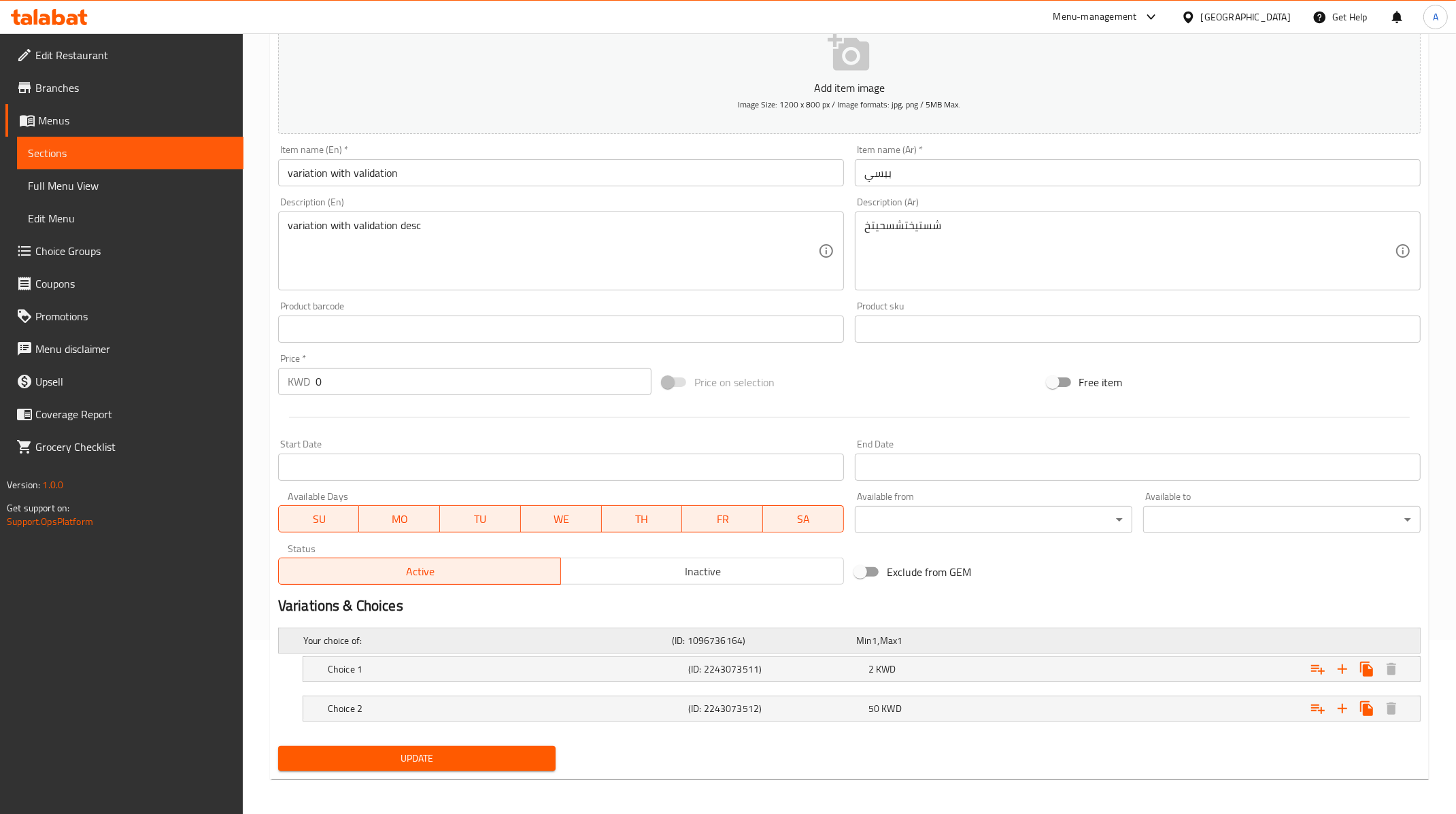
click at [613, 644] on h5 "Your choice of:" at bounding box center [485, 640] width 363 height 13
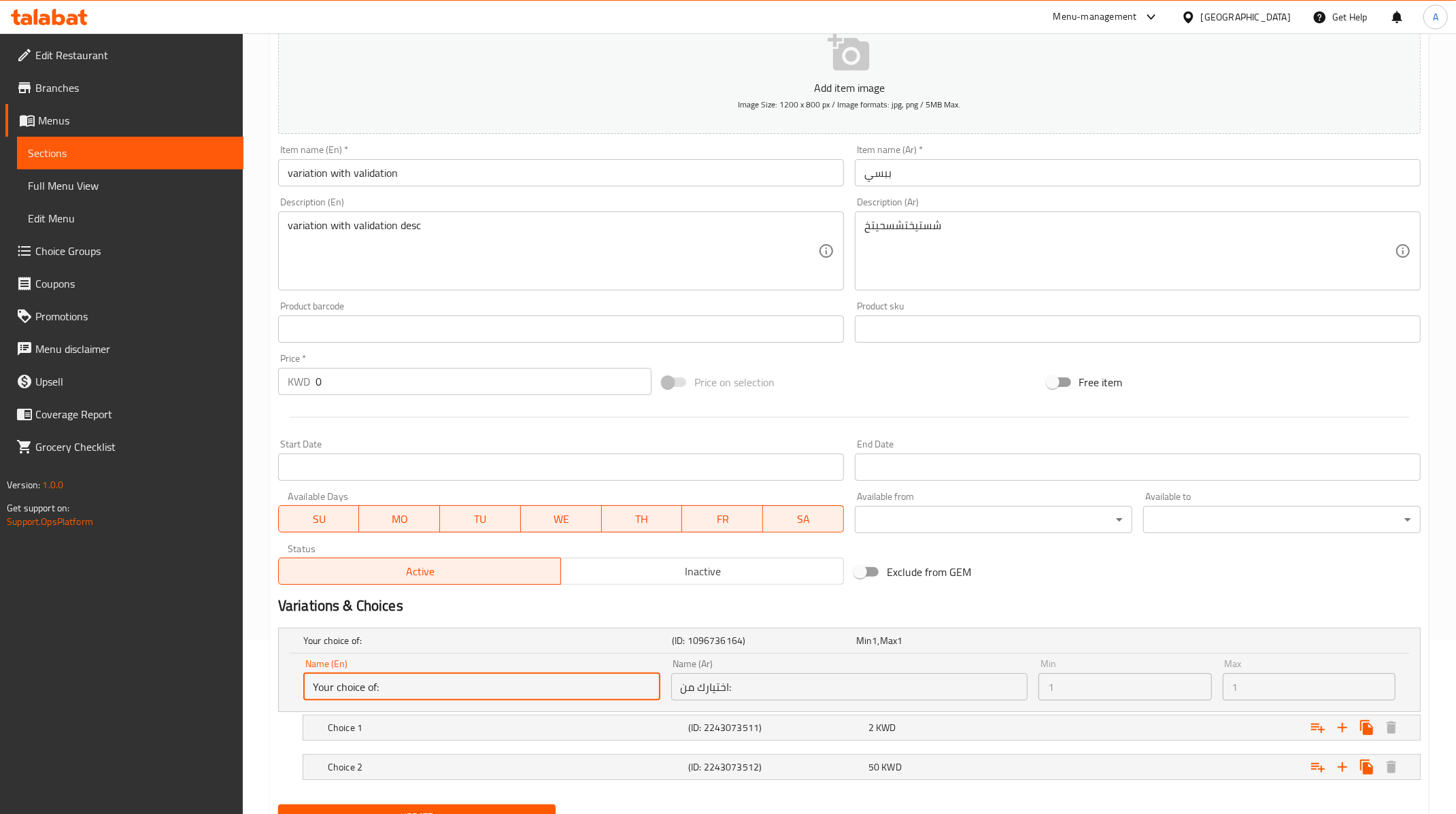
click at [375, 688] on input "Your choice of:" at bounding box center [481, 686] width 357 height 27
click at [405, 690] on input "Your choice of:" at bounding box center [481, 686] width 357 height 27
click at [386, 688] on input "Your choice of:" at bounding box center [481, 686] width 357 height 27
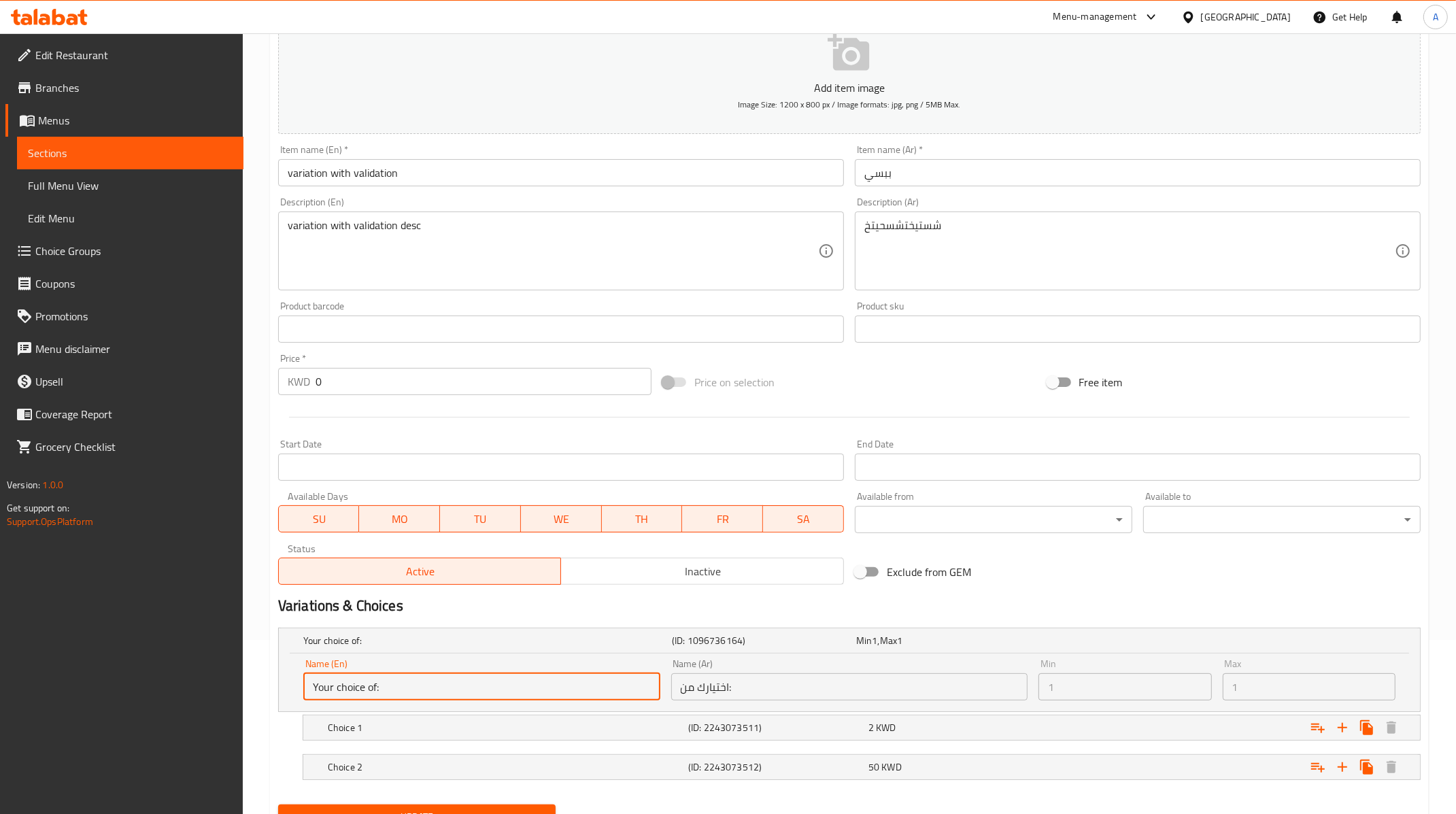
click at [454, 682] on input "Your choice of:" at bounding box center [481, 686] width 357 height 27
click at [371, 697] on input "Your choice of:" at bounding box center [481, 686] width 357 height 27
click at [397, 691] on input "Your choice of:" at bounding box center [481, 686] width 357 height 27
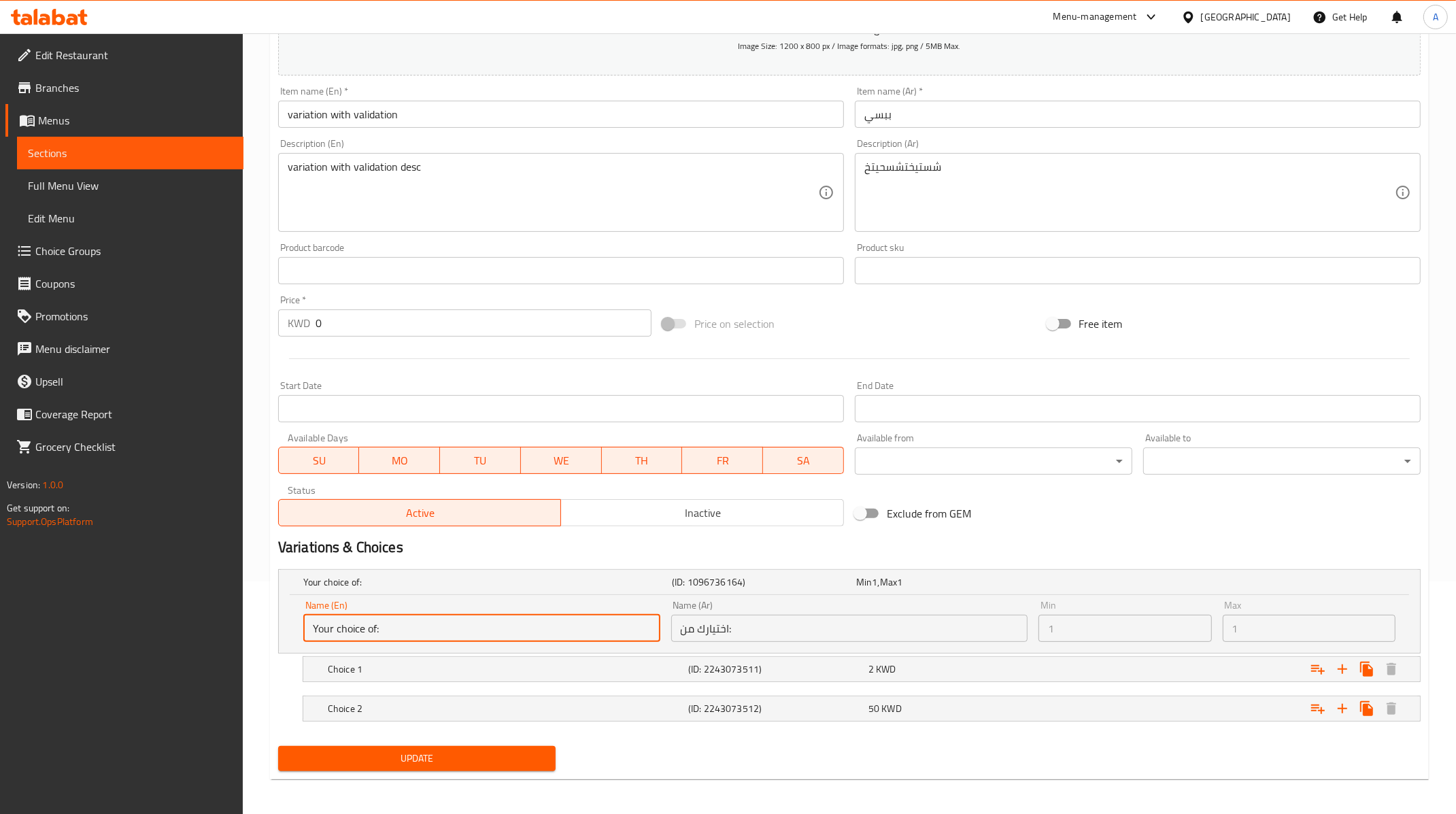
scroll to position [0, 0]
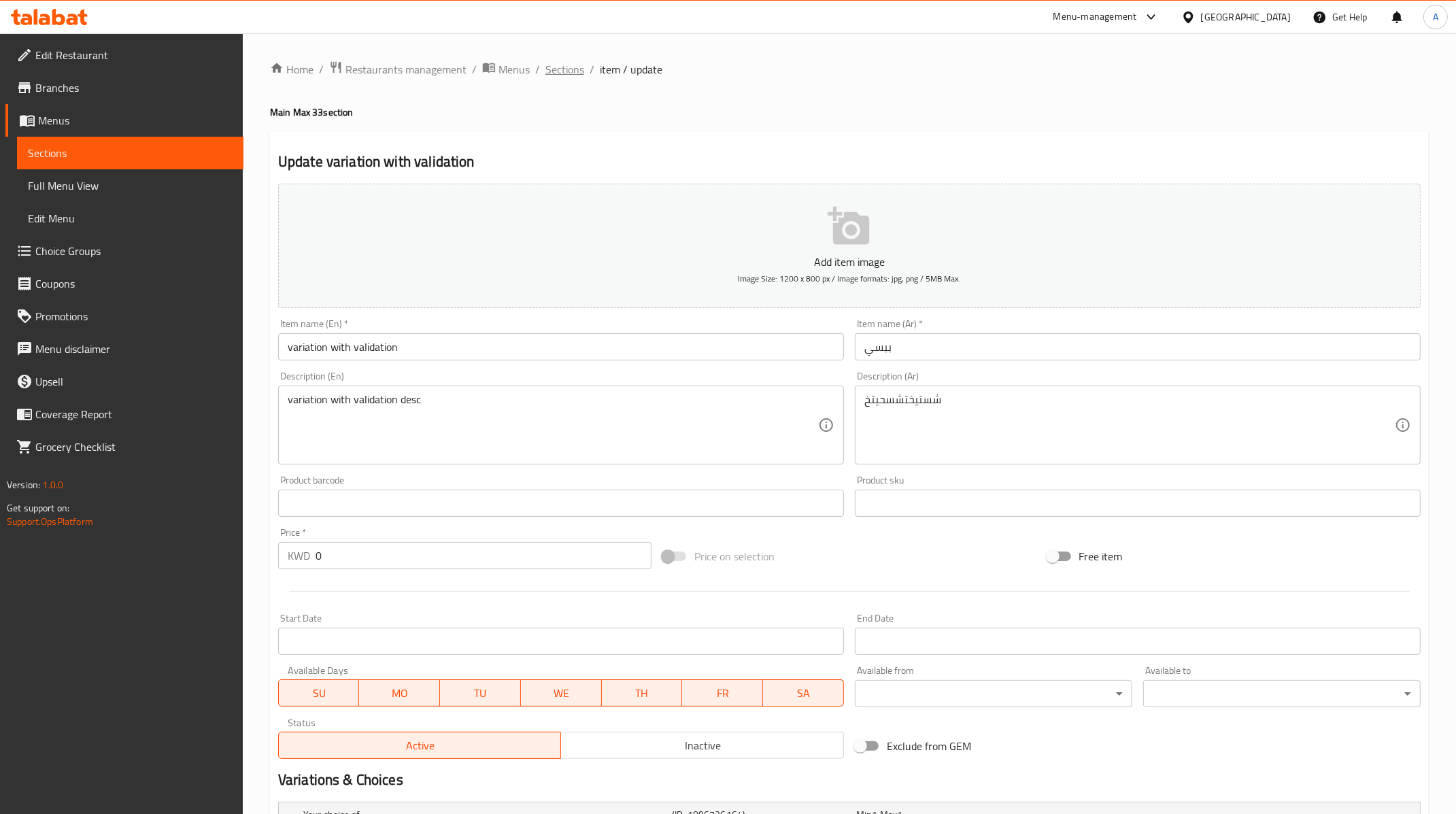
click at [565, 68] on span "Sections" at bounding box center [565, 69] width 39 height 16
